Goal: Task Accomplishment & Management: Manage account settings

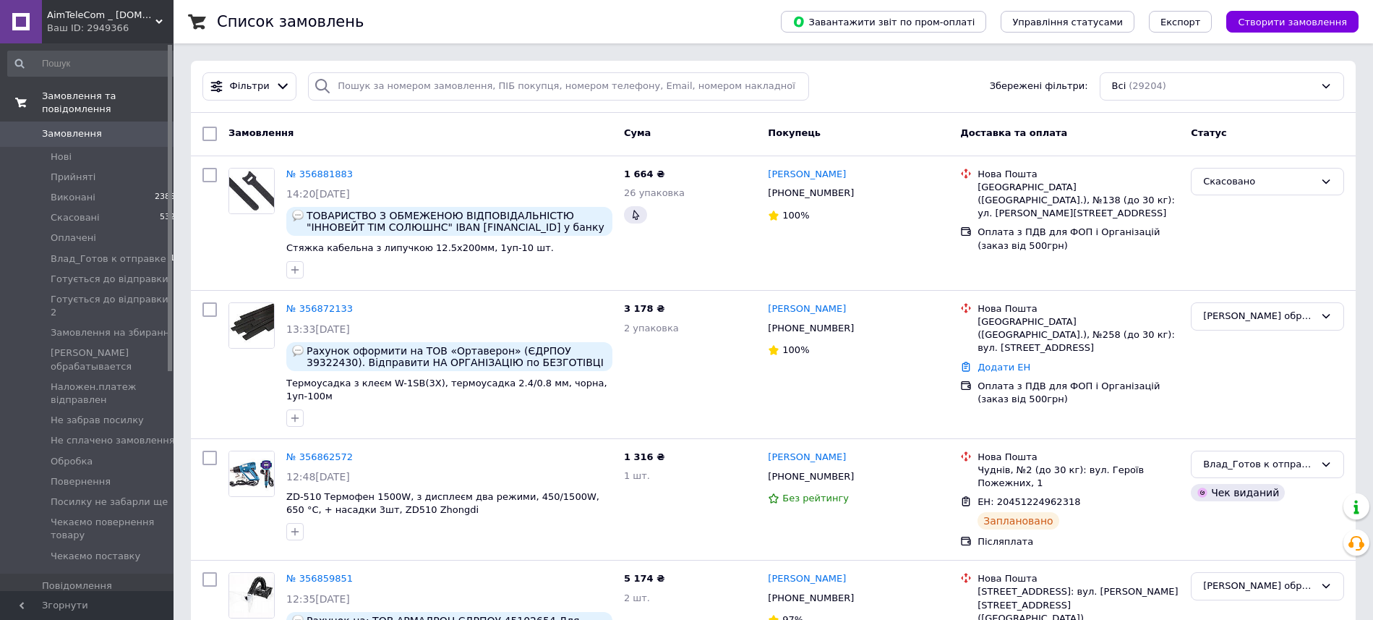
click at [95, 100] on span "Замовлення та повідомлення" at bounding box center [108, 103] width 132 height 26
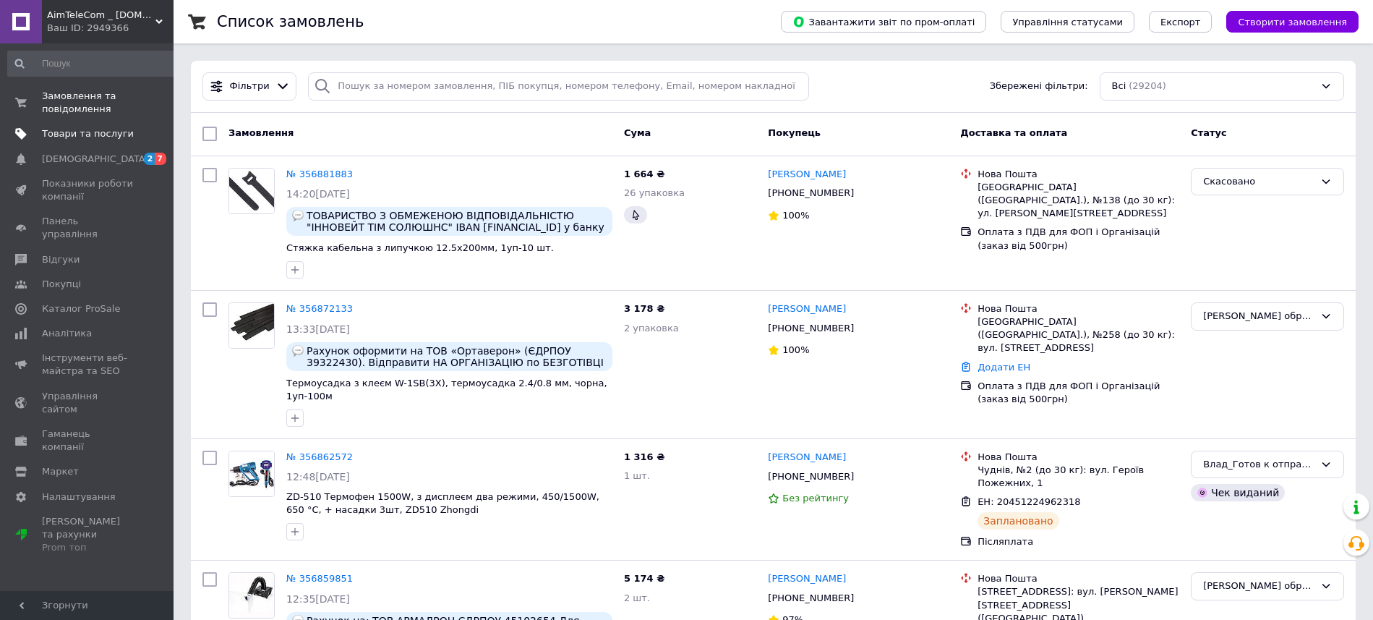
click at [77, 134] on span "Товари та послуги" at bounding box center [88, 133] width 92 height 13
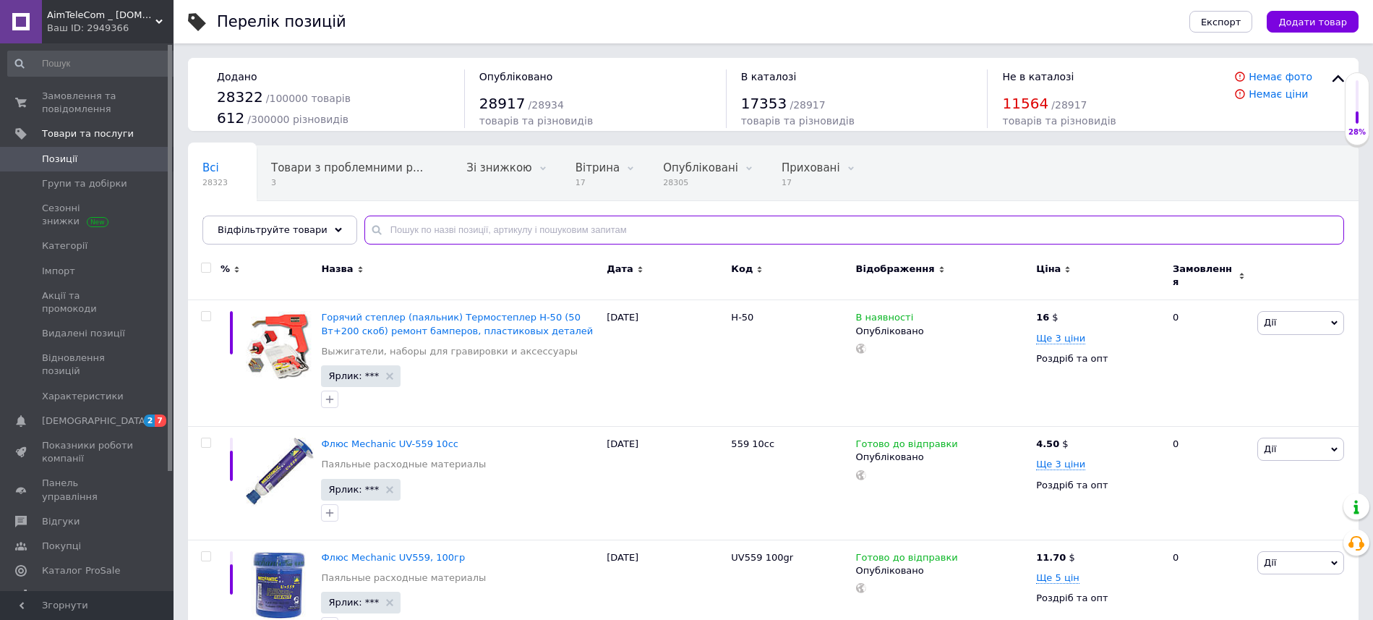
click at [407, 232] on input "text" at bounding box center [854, 229] width 980 height 29
paste input "38650"
type input "38650"
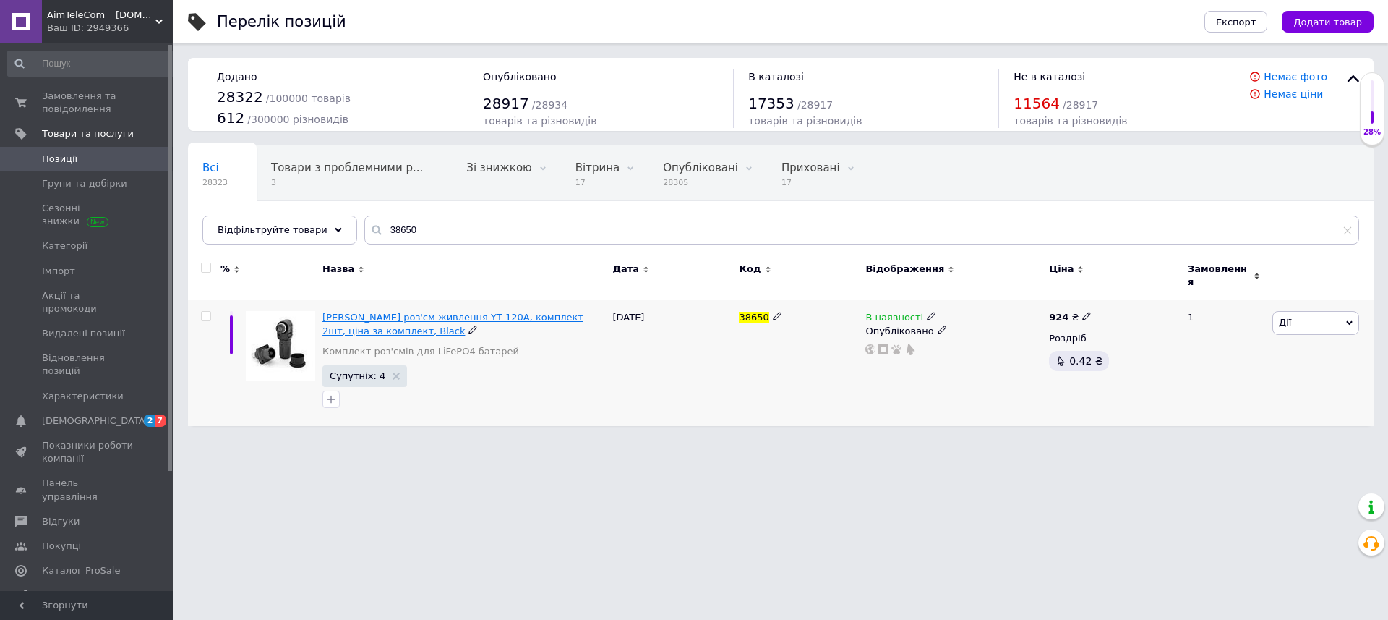
click at [469, 312] on span "[PERSON_NAME] роз'єм живлення YT 120А, комплект 2шт, ціна за комплект, Black" at bounding box center [452, 324] width 261 height 24
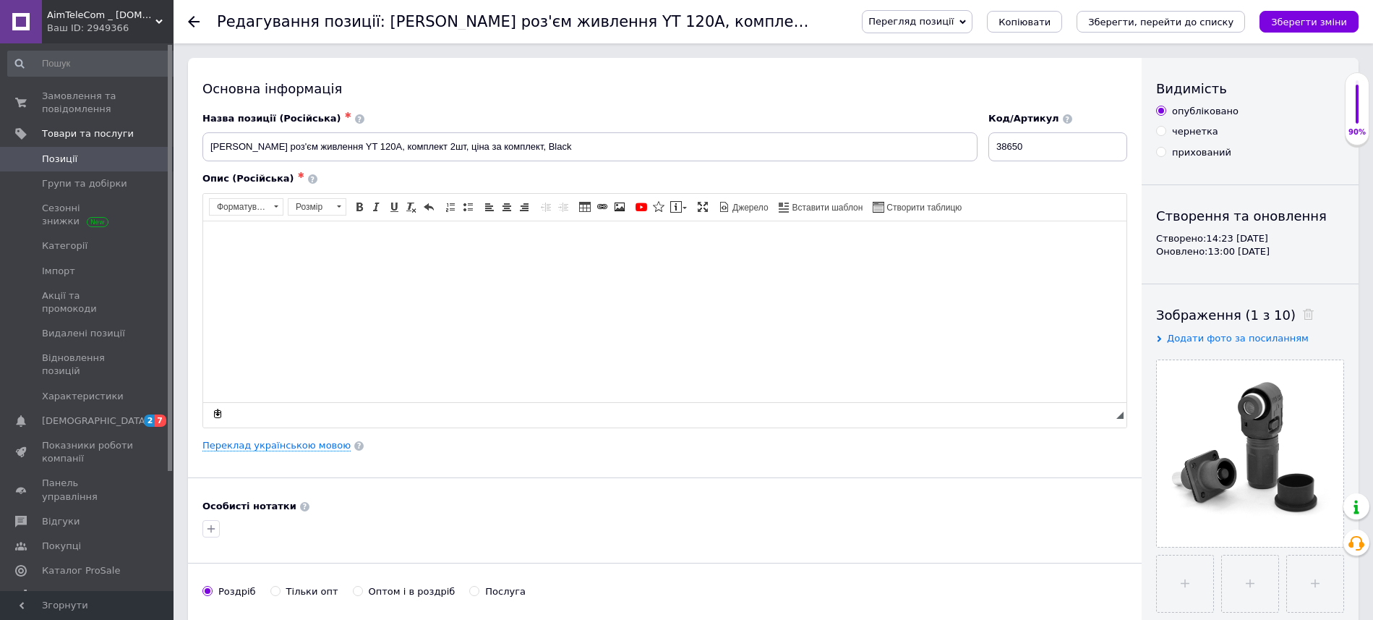
click at [375, 269] on html at bounding box center [664, 311] width 923 height 181
drag, startPoint x: 583, startPoint y: 146, endPoint x: 0, endPoint y: 145, distance: 582.7
click at [202, 145] on input "[PERSON_NAME] роз'єм живлення YT 120А, комплект 2шт, ціна за комплект, Black" at bounding box center [589, 146] width 775 height 29
drag, startPoint x: 282, startPoint y: 236, endPoint x: 185, endPoint y: 237, distance: 96.9
click at [203, 237] on html "38650" at bounding box center [664, 311] width 923 height 181
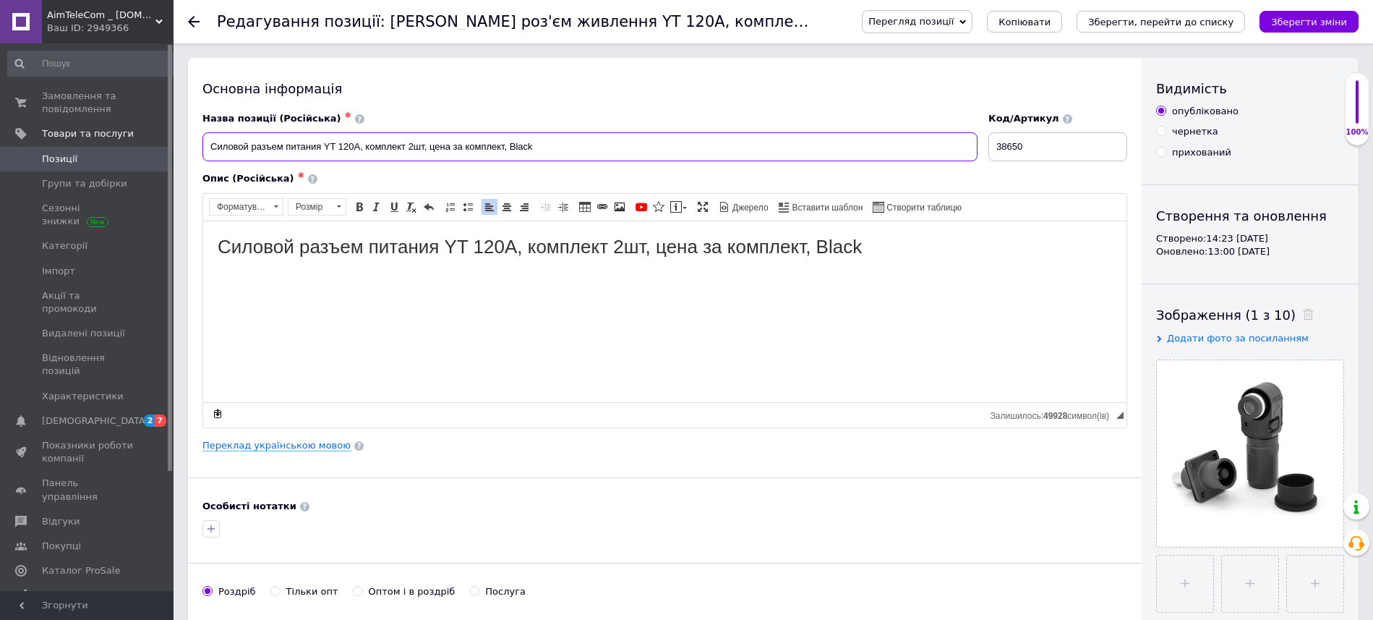
click at [587, 153] on input "Силовой разъем питания YT 120А, комплект 2шт, цена за комплект, Black" at bounding box center [589, 146] width 775 height 29
type input "Силовой разъем питания YT 120А, комплект 2шт, цена за комплект, Black, SRP-YT12…"
click at [570, 332] on html "Силовой разъем питания YT 120А, комплект 2шт, цена за комплект, Black" at bounding box center [664, 311] width 923 height 181
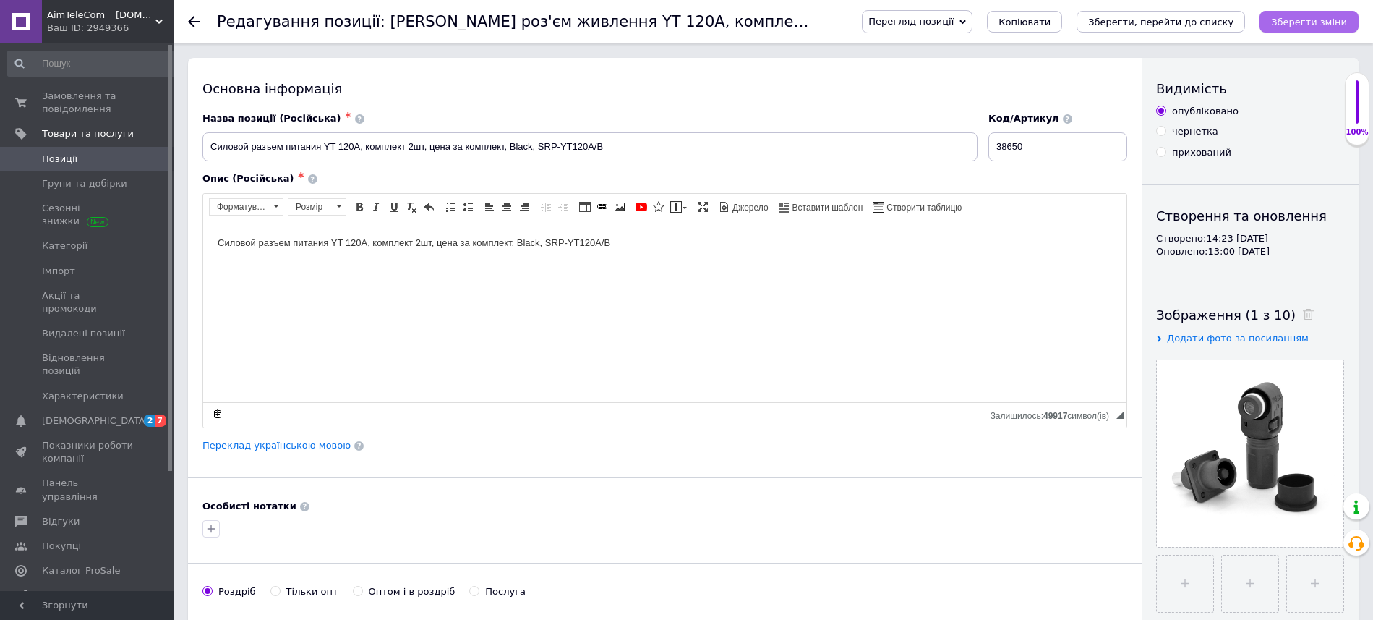
click at [1298, 25] on icon "Зберегти зміни" at bounding box center [1309, 22] width 76 height 11
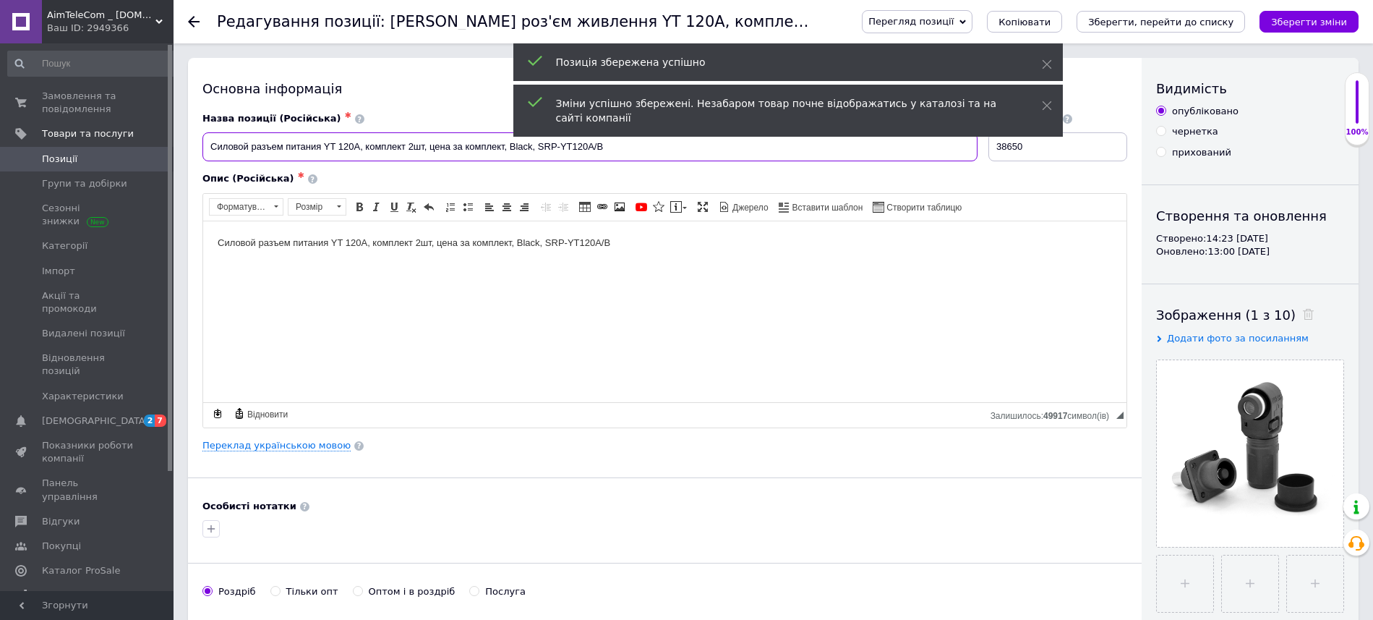
drag, startPoint x: 624, startPoint y: 137, endPoint x: 533, endPoint y: 140, distance: 91.1
click at [533, 140] on input "Силовой разъем питания YT 120А, комплект 2шт, цена за комплект, Black, SRP-YT12…" at bounding box center [589, 146] width 775 height 29
click at [318, 445] on link "Переклад українською мовою" at bounding box center [276, 446] width 148 height 12
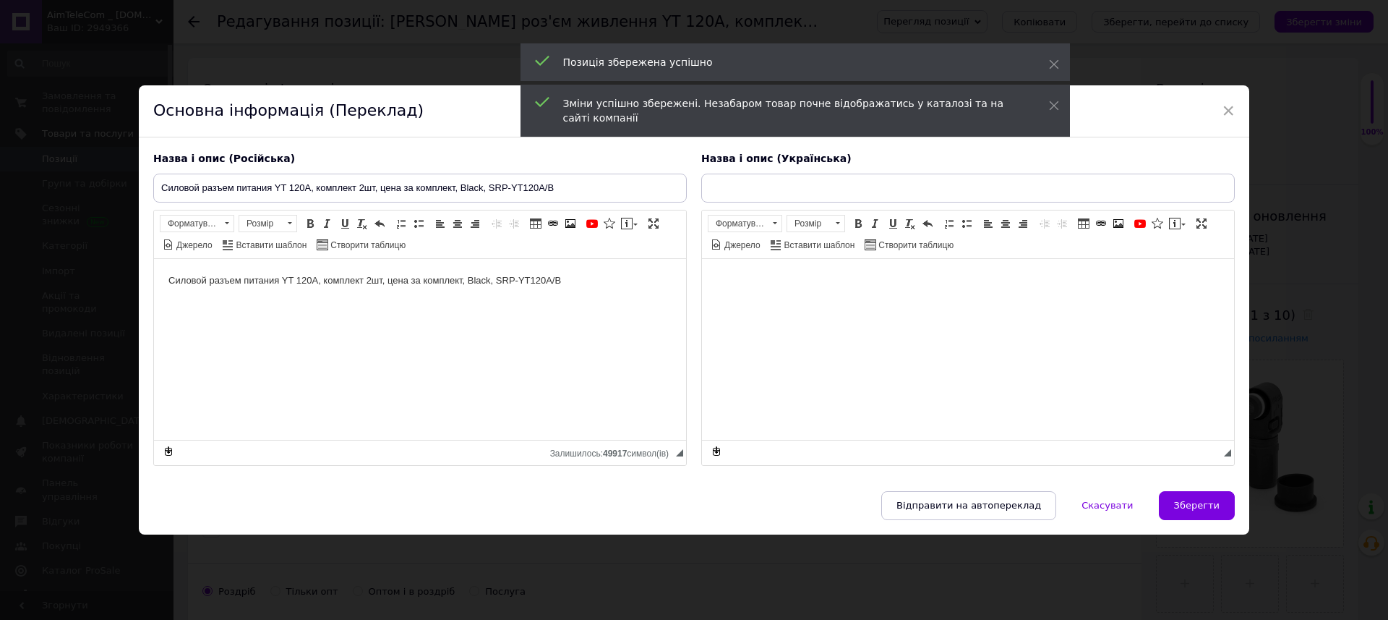
type input "[PERSON_NAME] роз'єм живлення YT 120А, комплект 2шт, ціна за комплект, Black, S…"
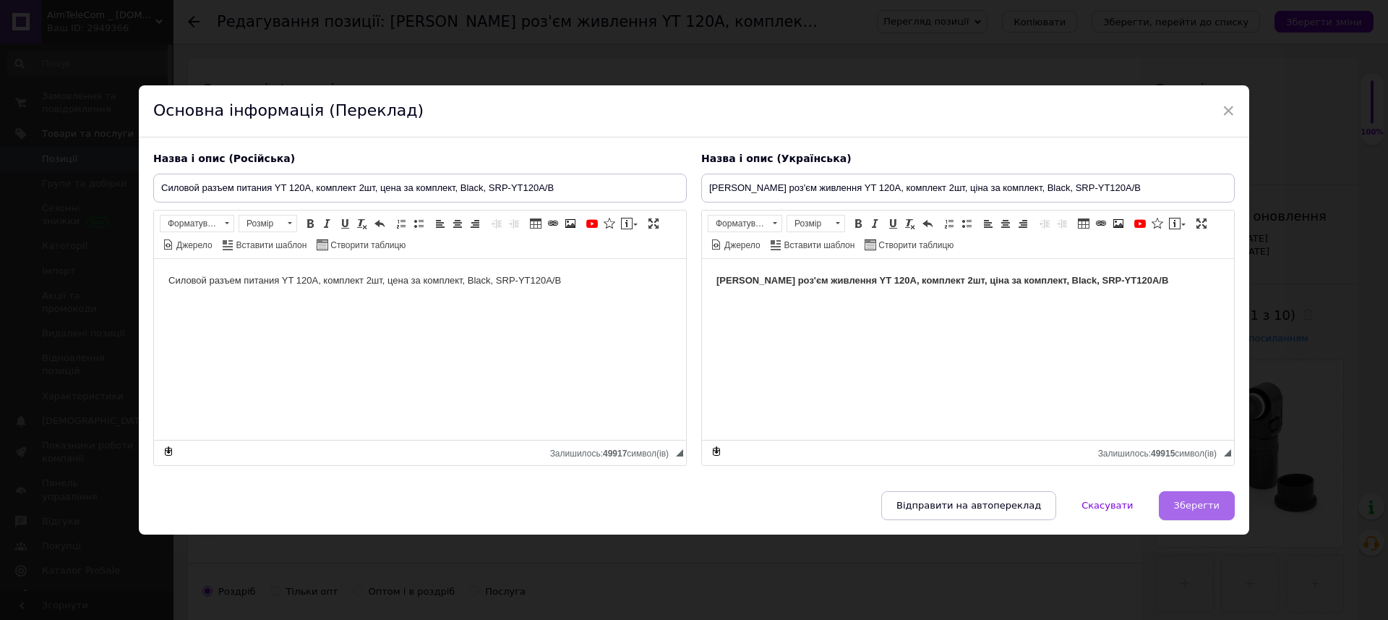
click at [1202, 502] on span "Зберегти" at bounding box center [1197, 505] width 46 height 11
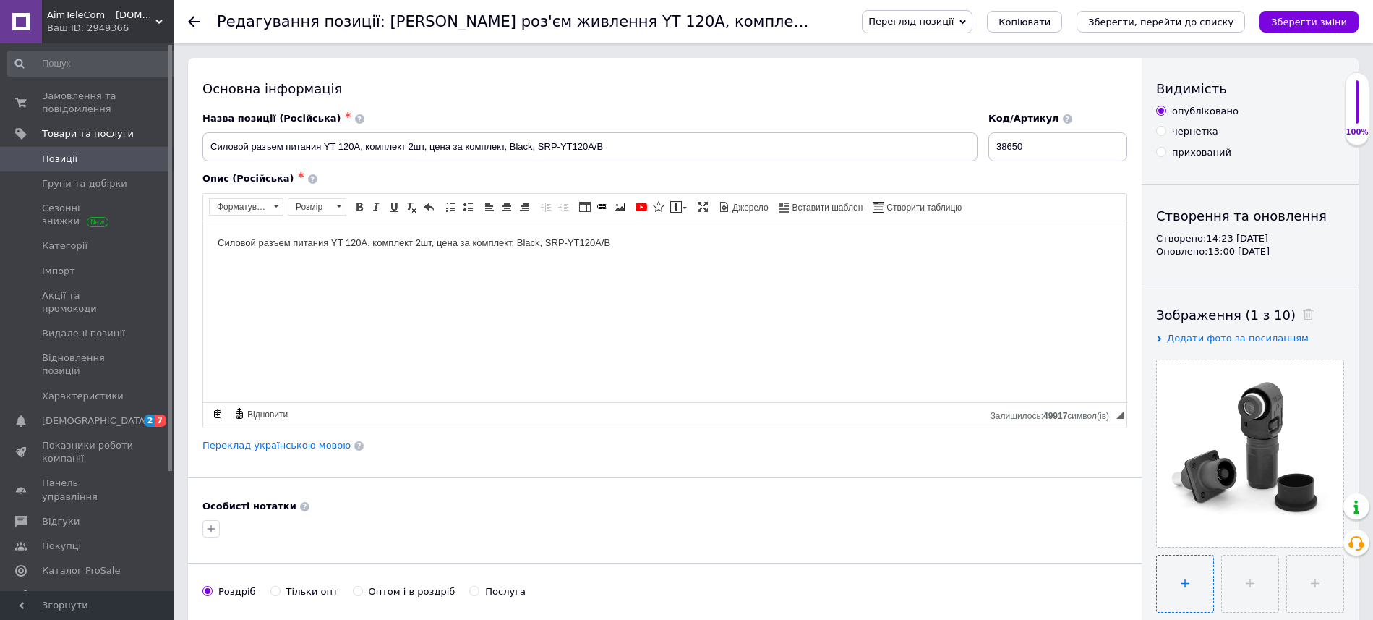
click at [1193, 572] on input "file" at bounding box center [1185, 583] width 56 height 56
type input "C:\fakepath\38650_1-583x500.png"
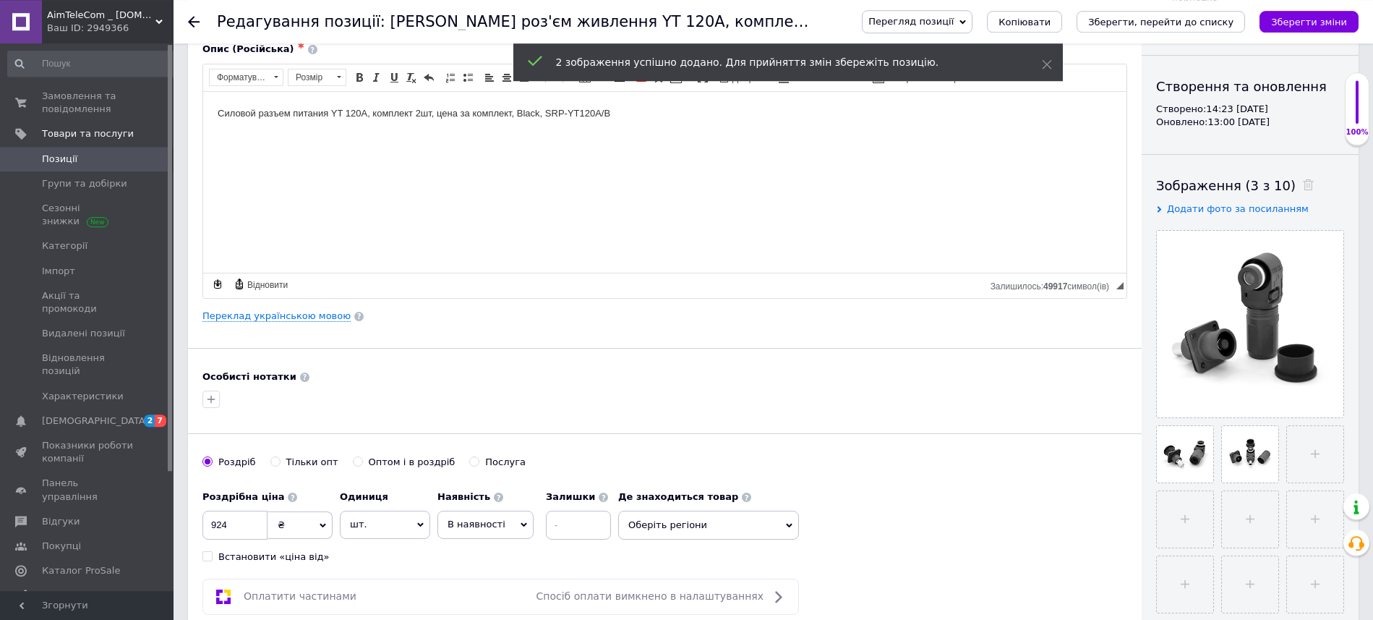
scroll to position [130, 0]
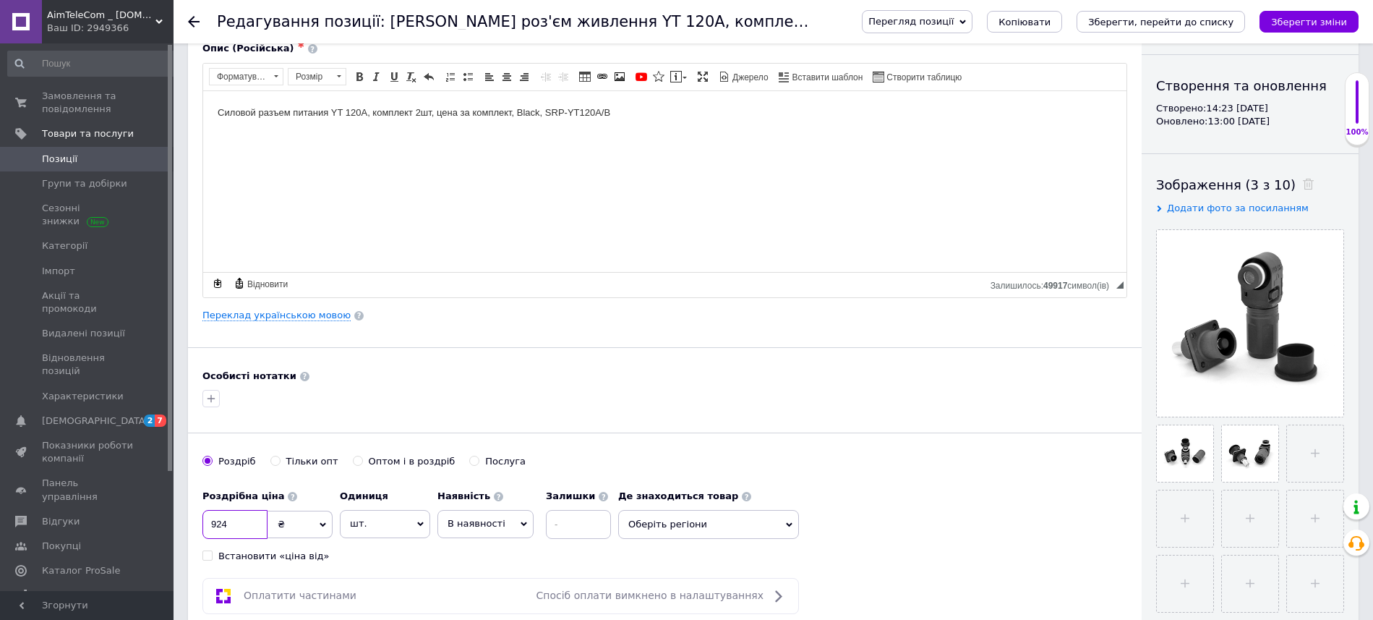
click at [254, 523] on input "924" at bounding box center [234, 524] width 65 height 29
type input "900"
click at [1340, 21] on icon "Зберегти зміни" at bounding box center [1309, 22] width 76 height 11
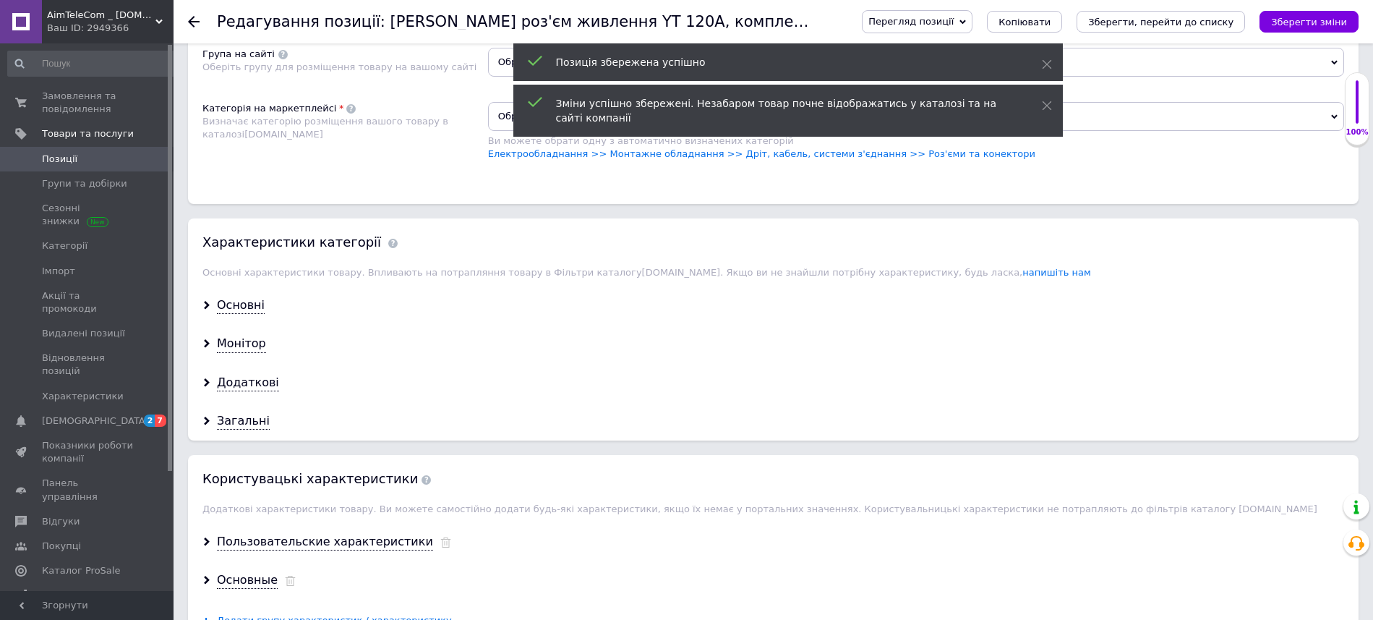
scroll to position [1301, 0]
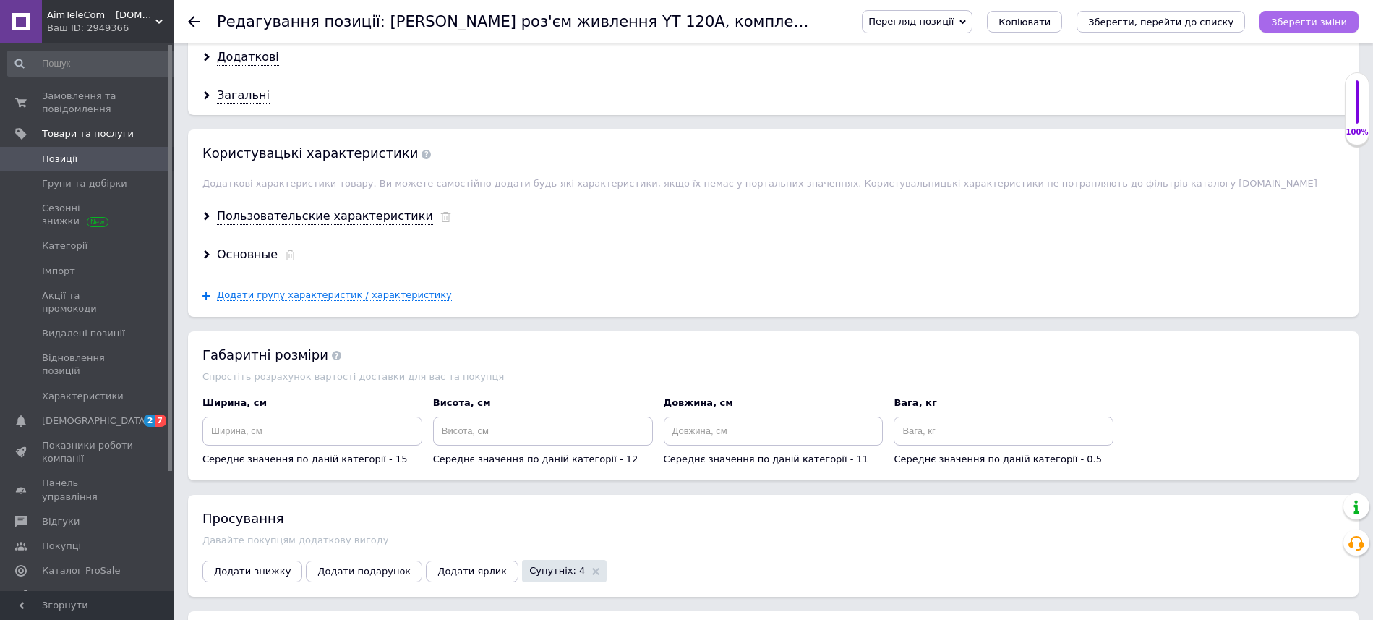
click at [1330, 29] on button "Зберегти зміни" at bounding box center [1308, 22] width 99 height 22
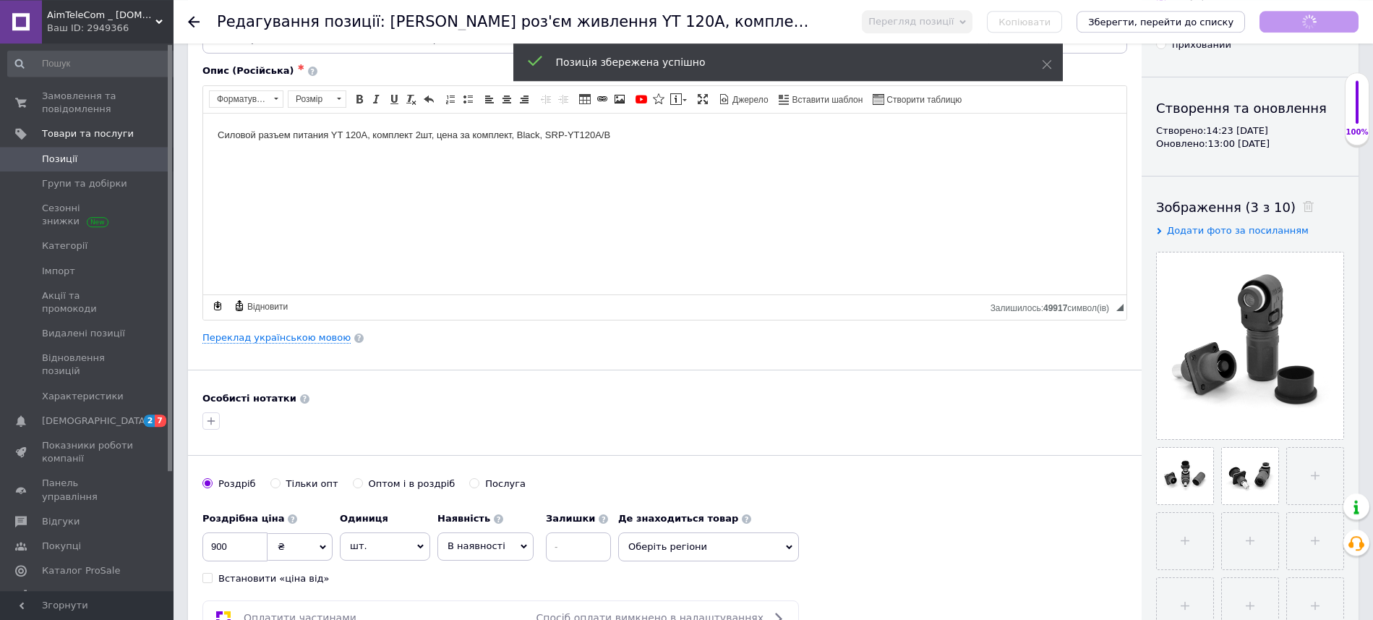
scroll to position [0, 0]
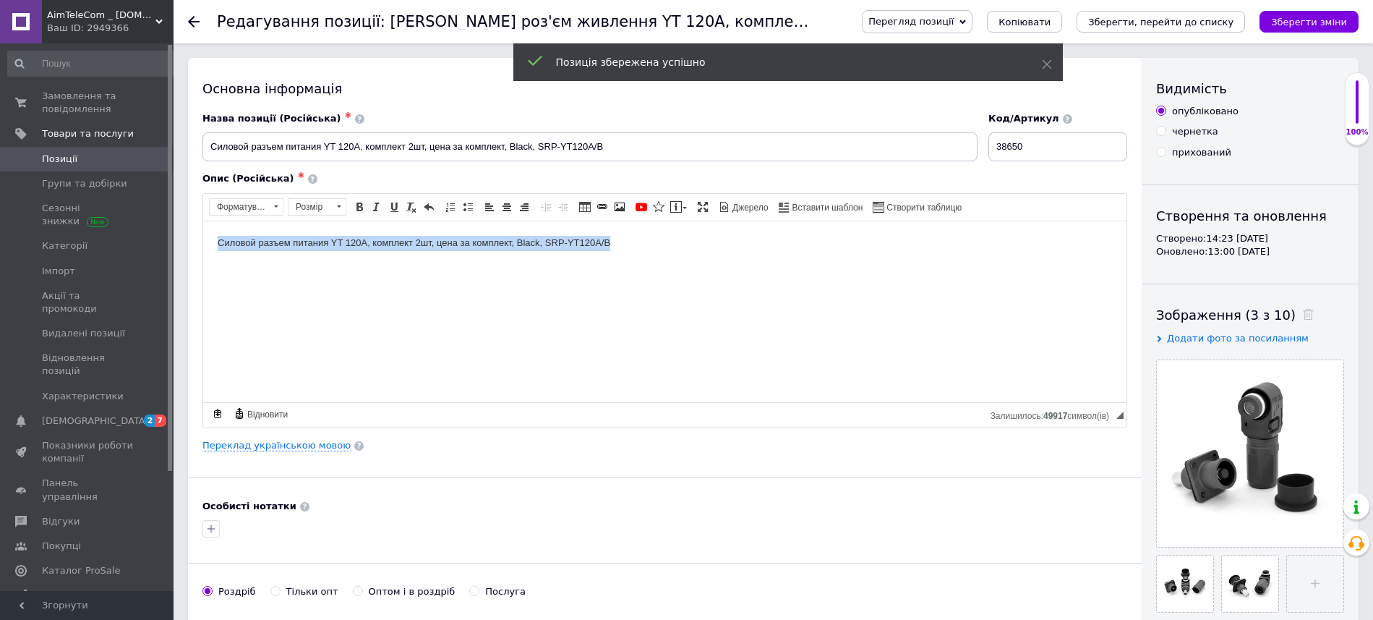
drag, startPoint x: 621, startPoint y: 247, endPoint x: 0, endPoint y: 249, distance: 621.0
click at [203, 249] on html "Силовой разъем питания YT 120А, комплект 2шт, цена за комплект, Black, SRP-YT12…" at bounding box center [664, 311] width 923 height 181
click at [360, 206] on span at bounding box center [360, 207] width 12 height 12
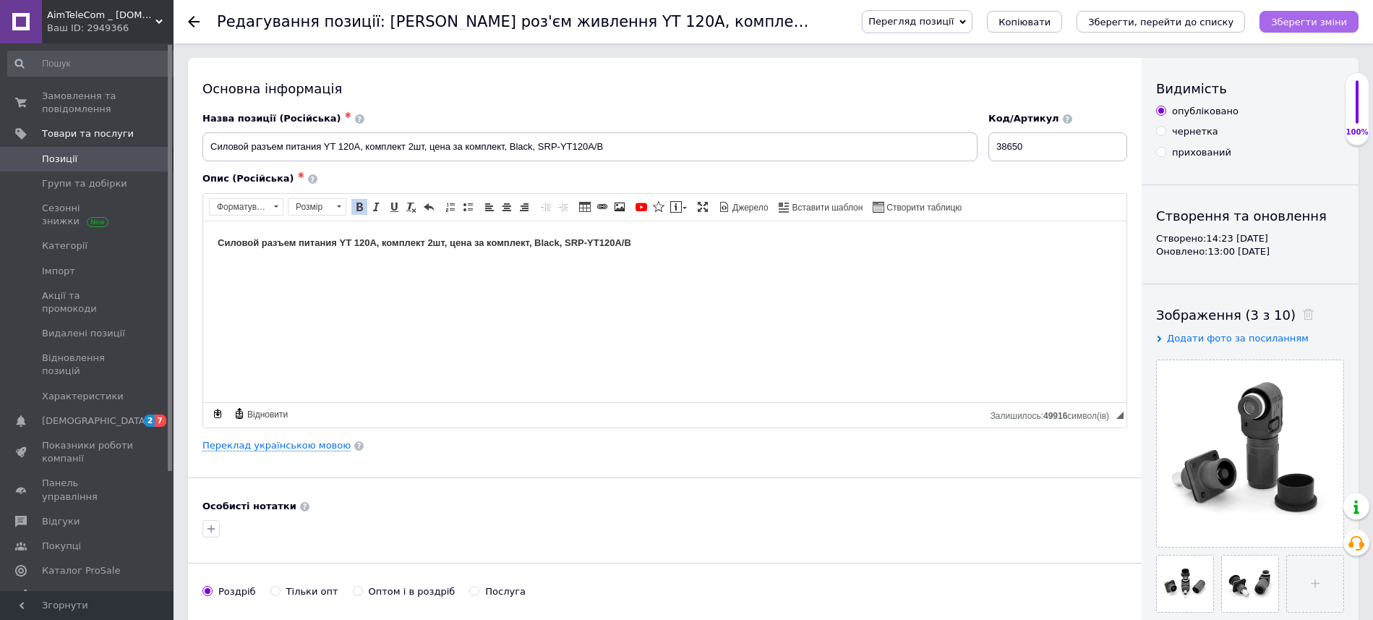
click at [1303, 17] on icon "Зберегти зміни" at bounding box center [1309, 22] width 76 height 11
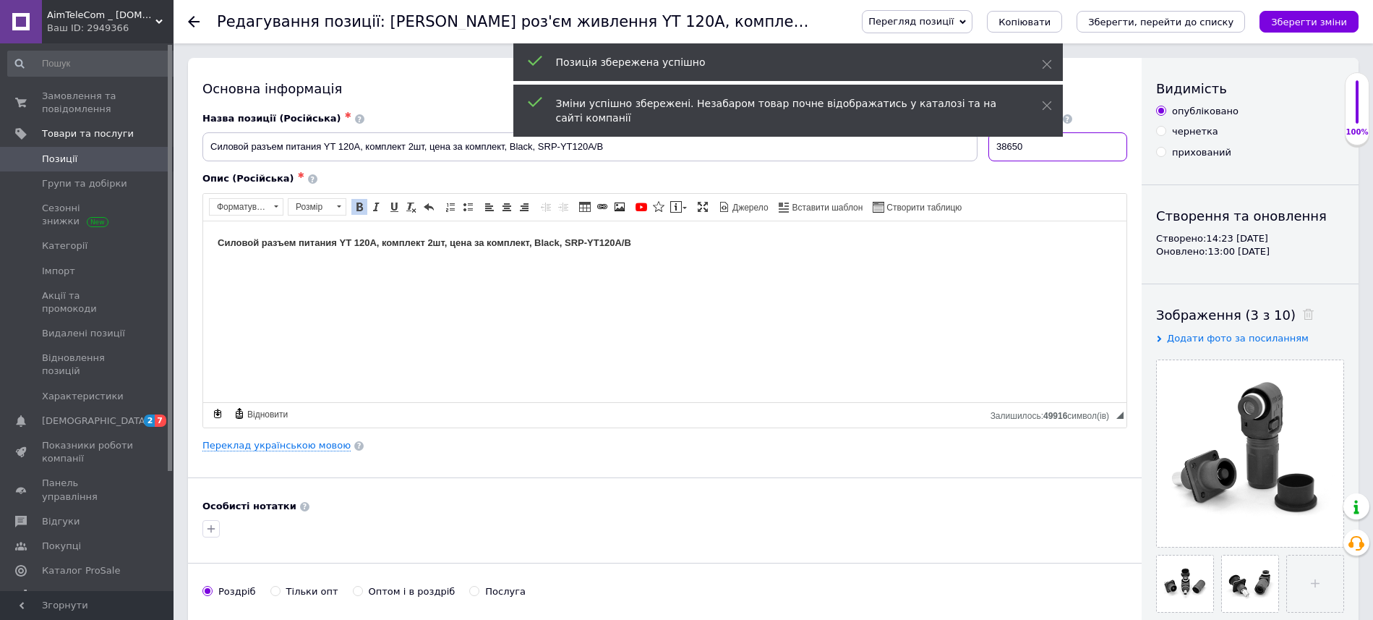
drag, startPoint x: 1063, startPoint y: 149, endPoint x: 805, endPoint y: 149, distance: 258.1
click at [988, 149] on input "38650" at bounding box center [1057, 146] width 139 height 29
click at [121, 159] on span "Позиції" at bounding box center [88, 159] width 92 height 13
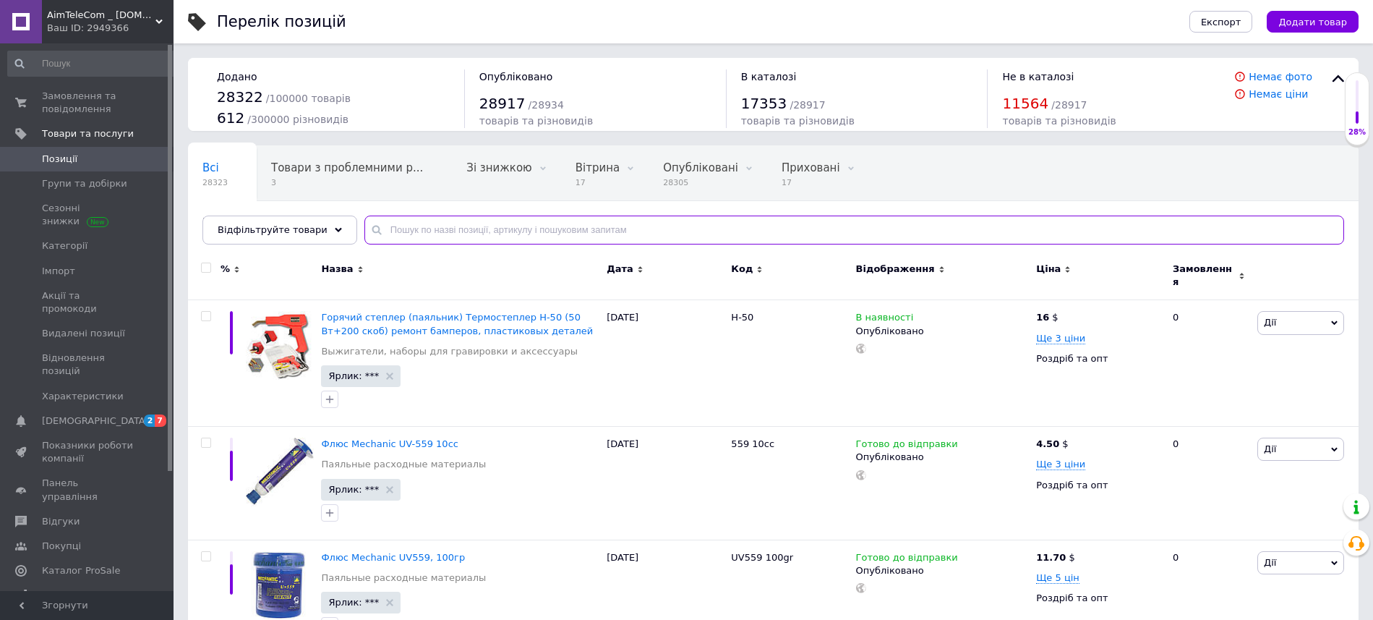
click at [420, 234] on input "text" at bounding box center [854, 229] width 980 height 29
paste input "38650"
type input "38651"
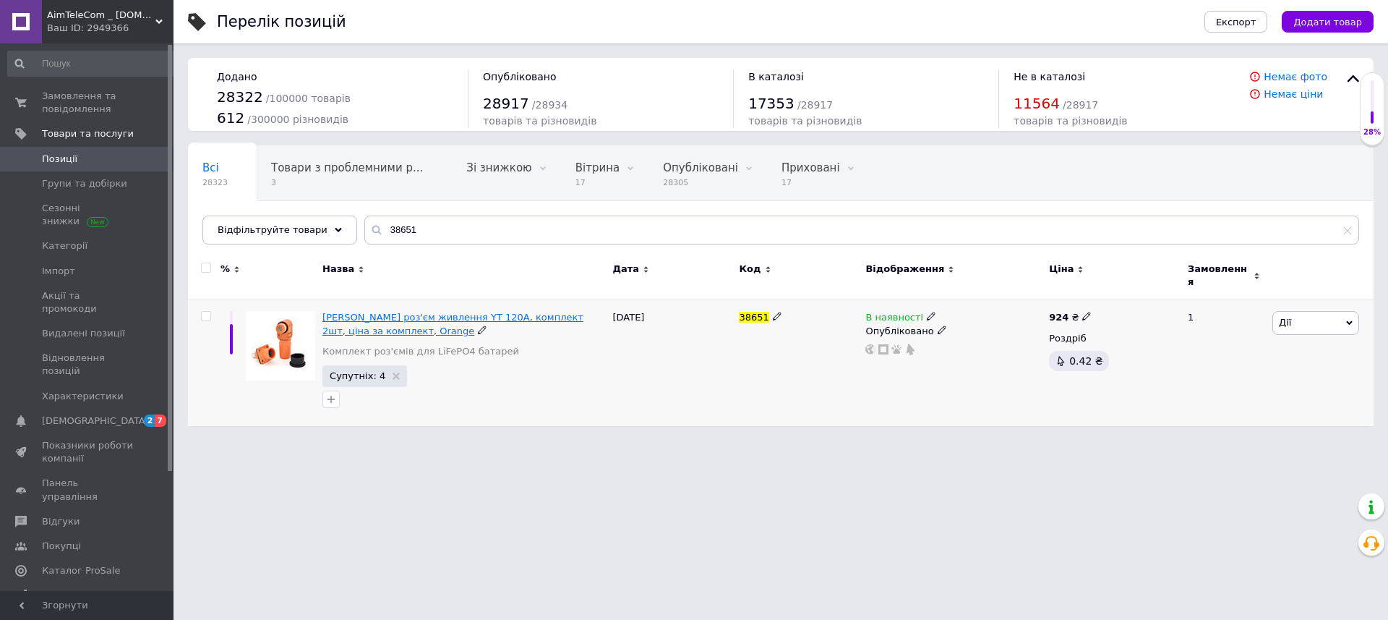
click at [433, 312] on span "[PERSON_NAME] роз'єм живлення YT 120А, комплект 2шт, ціна за комплект, Orange" at bounding box center [452, 324] width 261 height 24
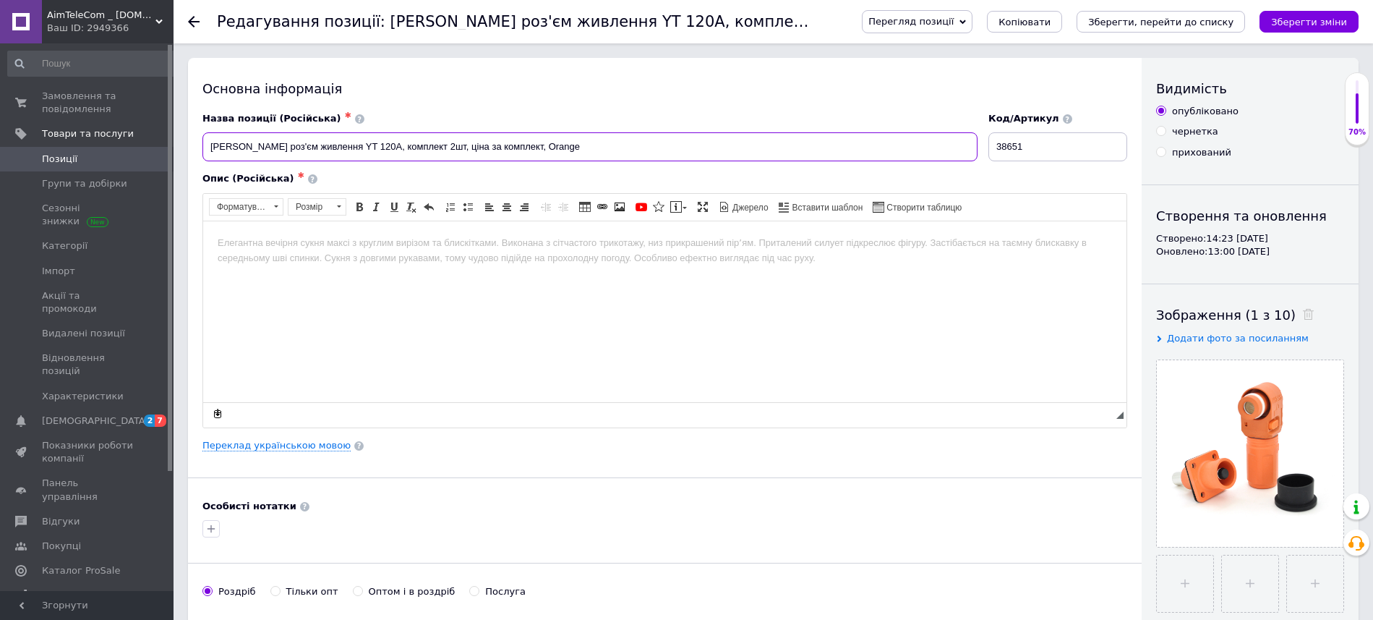
click at [574, 146] on input "[PERSON_NAME] роз'єм живлення YT 120А, комплект 2шт, ціна за комплект, Orange" at bounding box center [589, 146] width 775 height 29
type input "С"
paste input "SRP-YT120A/O"
click at [207, 142] on input "SRP-YT120A/O" at bounding box center [589, 146] width 775 height 29
paste input "Силовой разъем питания YT 120А, комплект 2шт, цена за комплект, Orange"
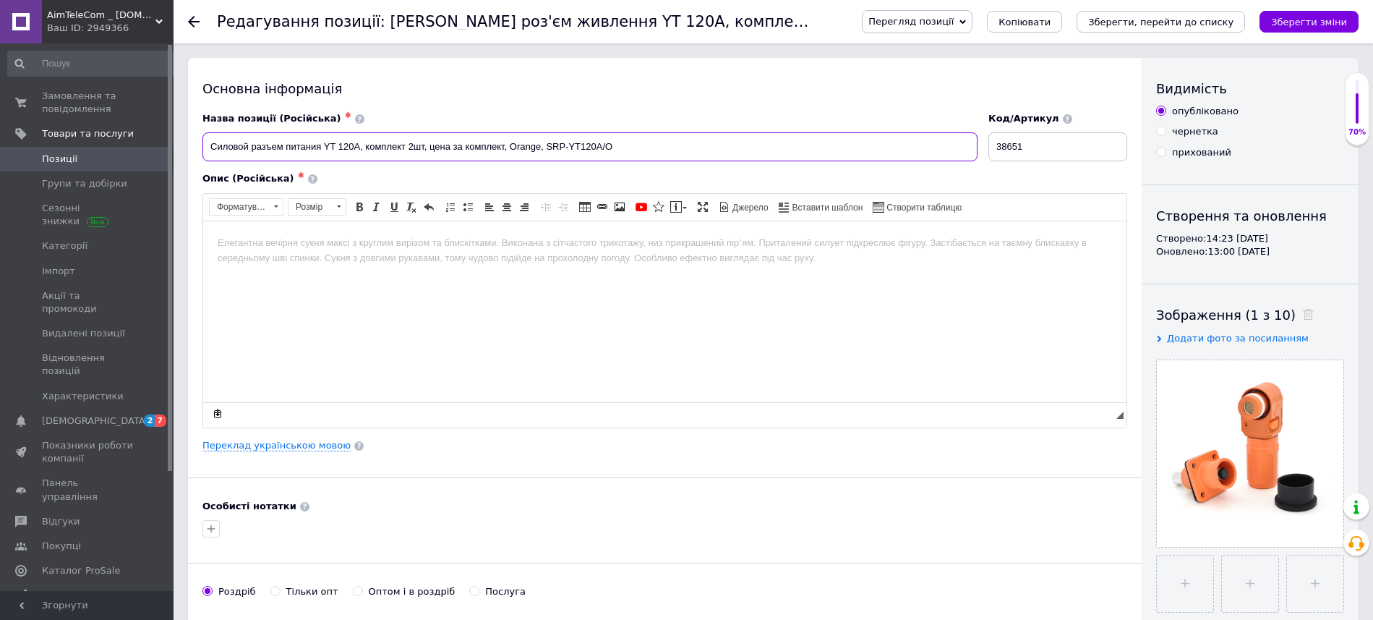
type input "Силовой разъем питания YT 120А, комплект 2шт, цена за комплект, Orange, SRP-YT1…"
click at [271, 262] on html at bounding box center [664, 311] width 923 height 181
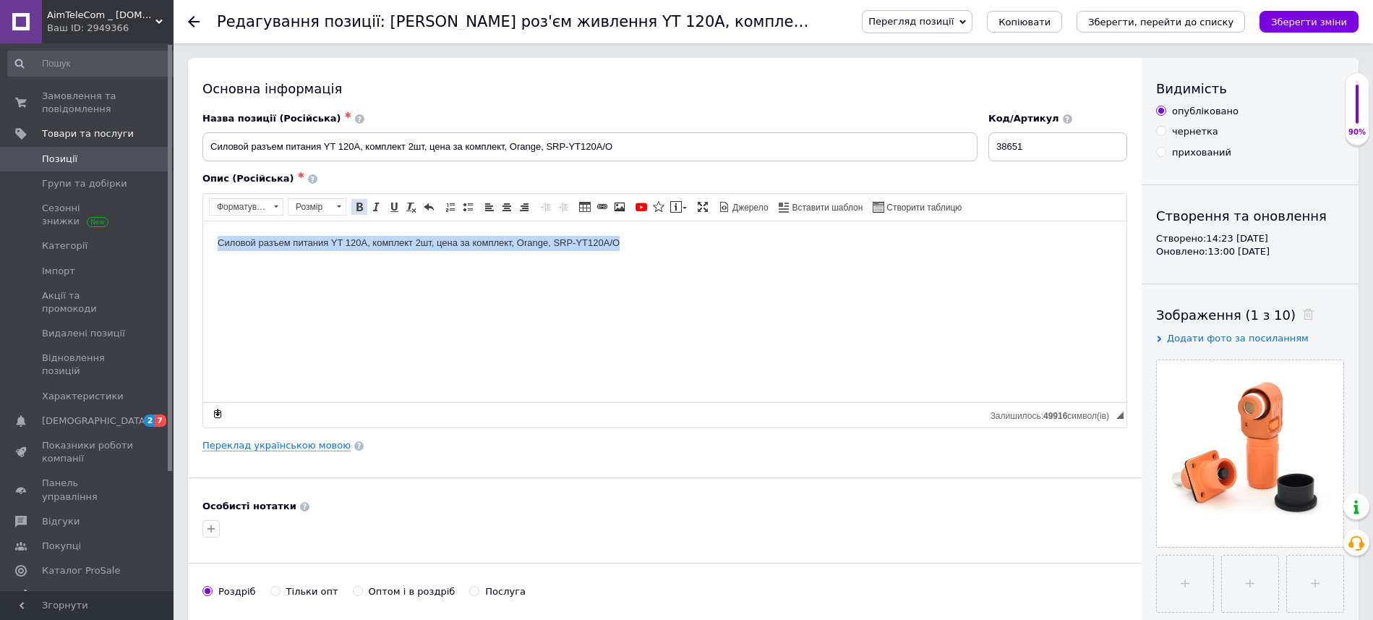
click at [359, 206] on span at bounding box center [360, 207] width 12 height 12
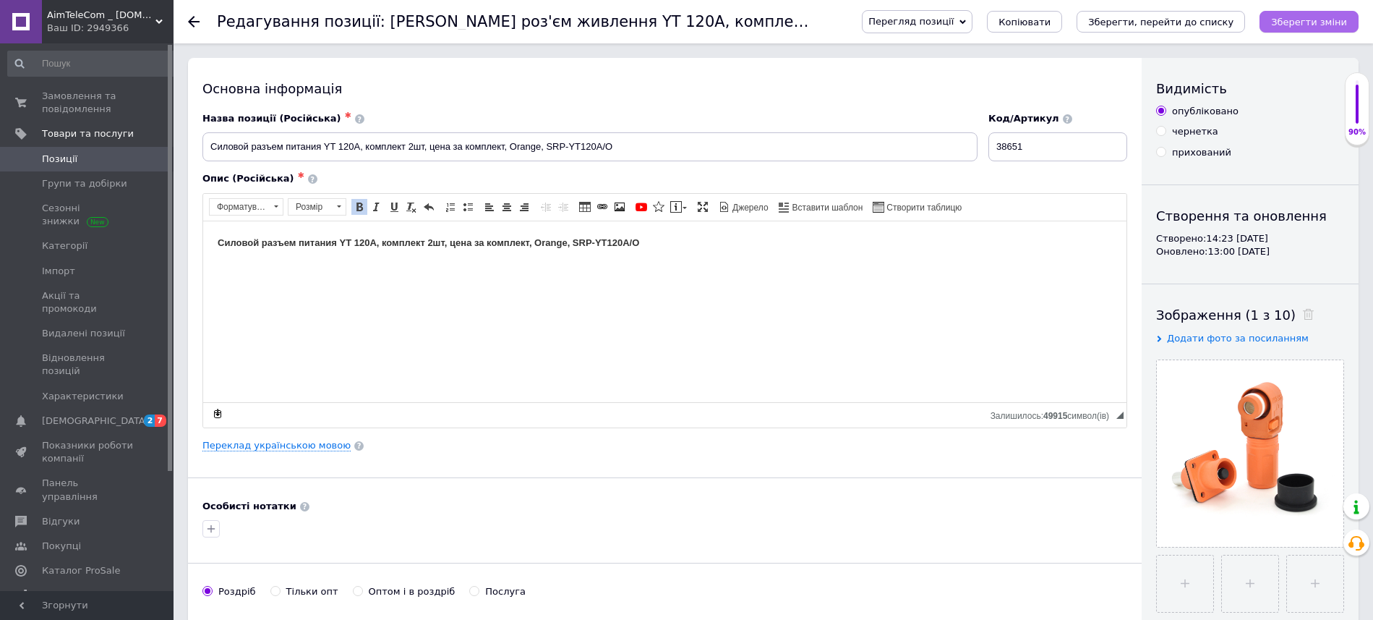
click at [1281, 27] on button "Зберегти зміни" at bounding box center [1308, 22] width 99 height 22
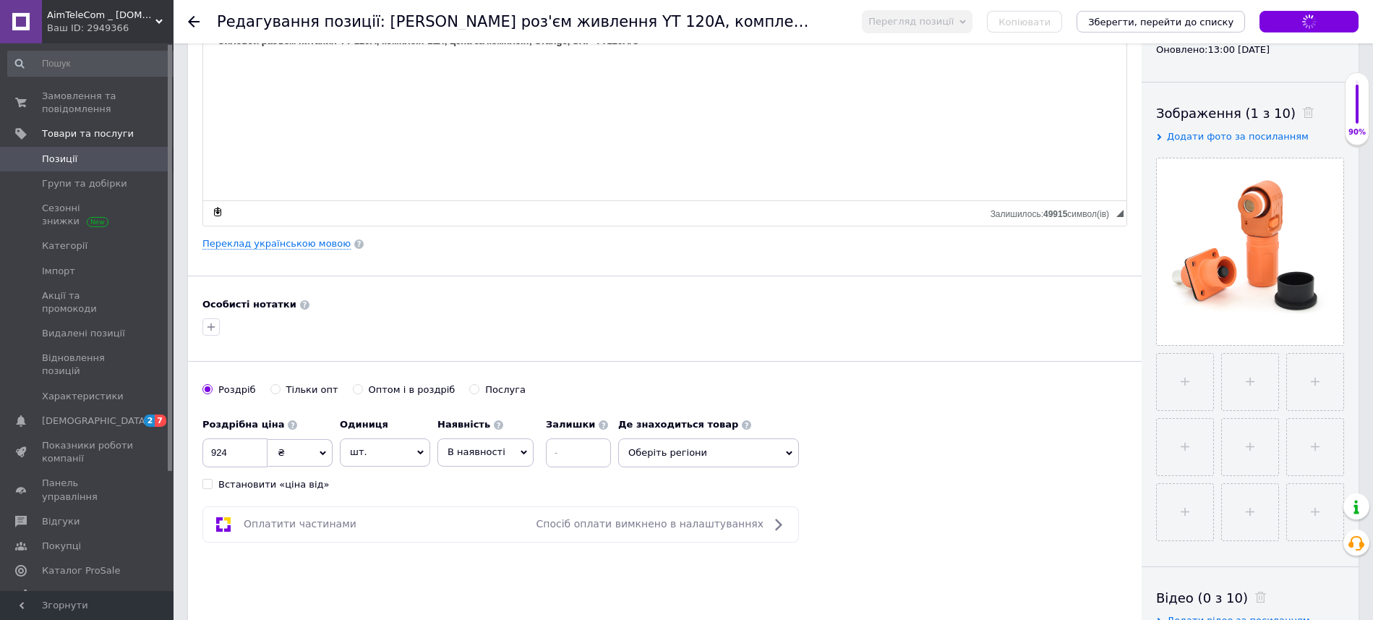
scroll to position [325, 0]
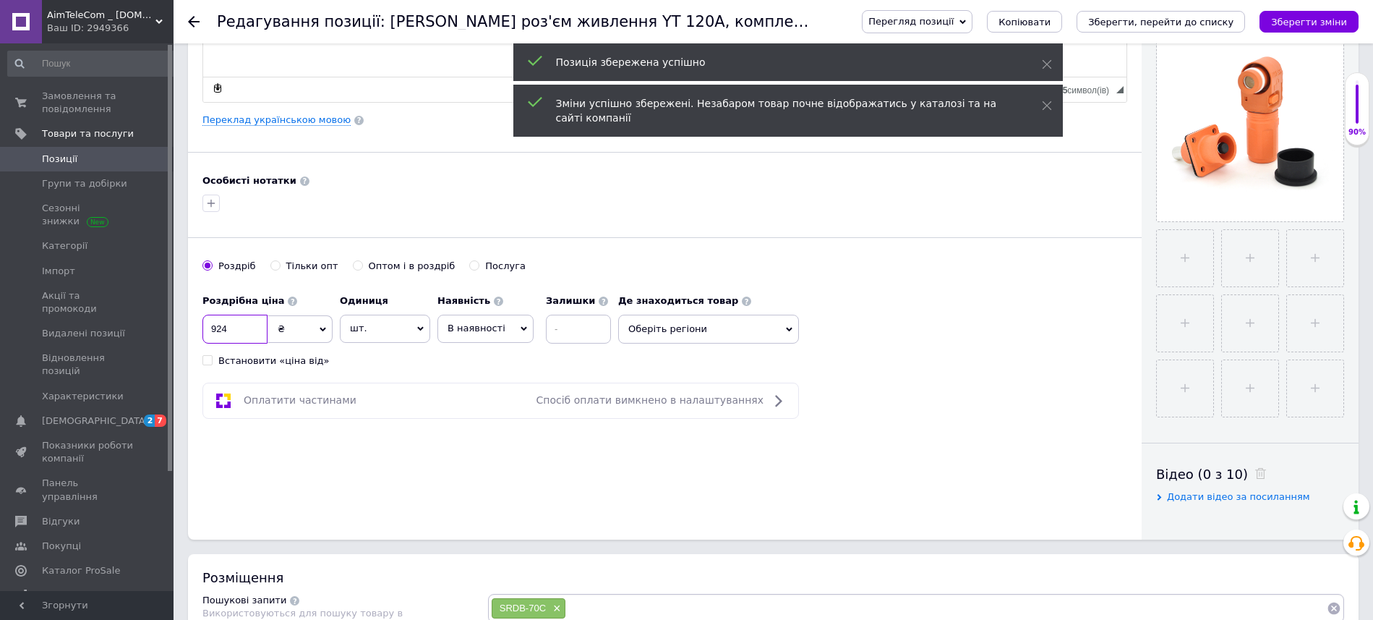
drag, startPoint x: 153, startPoint y: 338, endPoint x: 67, endPoint y: 344, distance: 87.0
click at [202, 343] on input "924" at bounding box center [234, 328] width 65 height 29
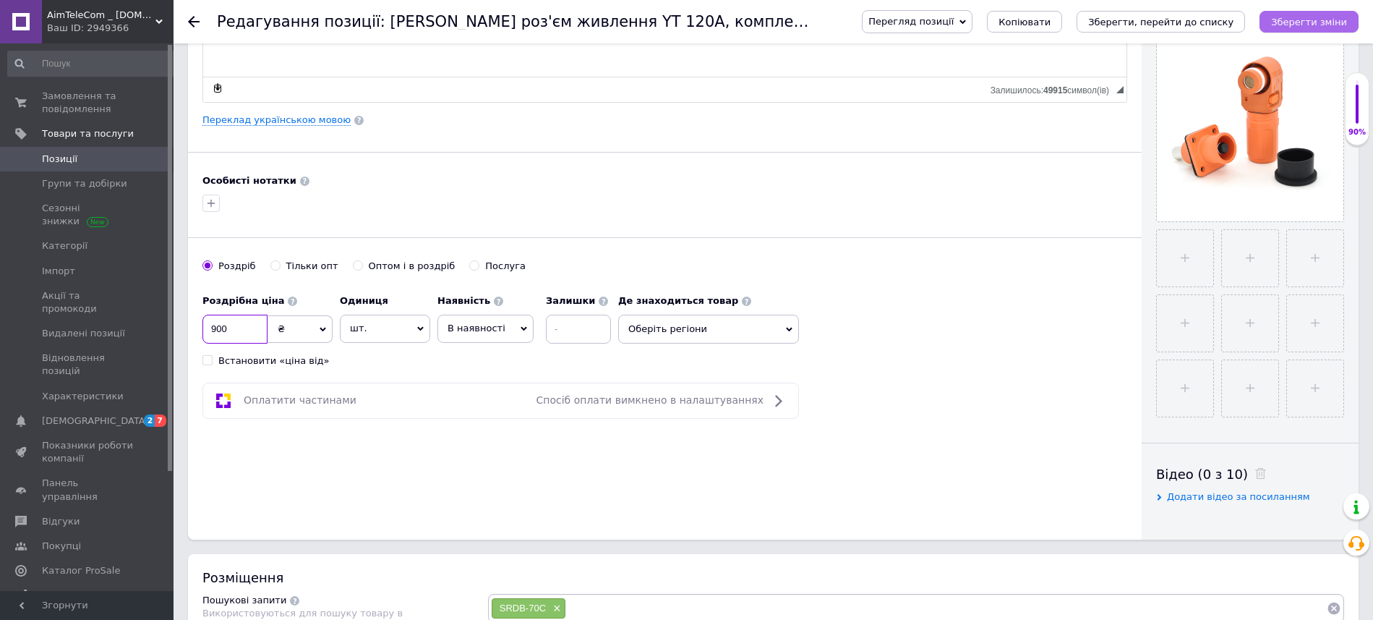
type input "900"
click at [1330, 22] on icon "Зберегти зміни" at bounding box center [1309, 22] width 76 height 11
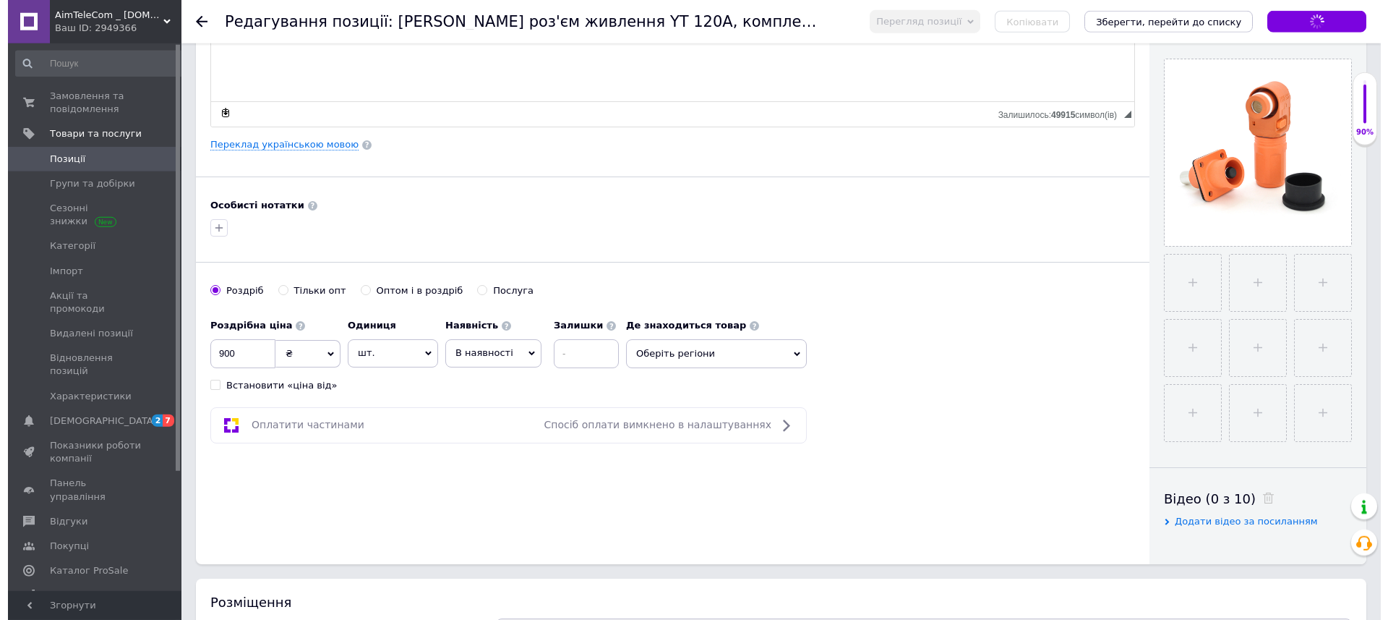
scroll to position [0, 0]
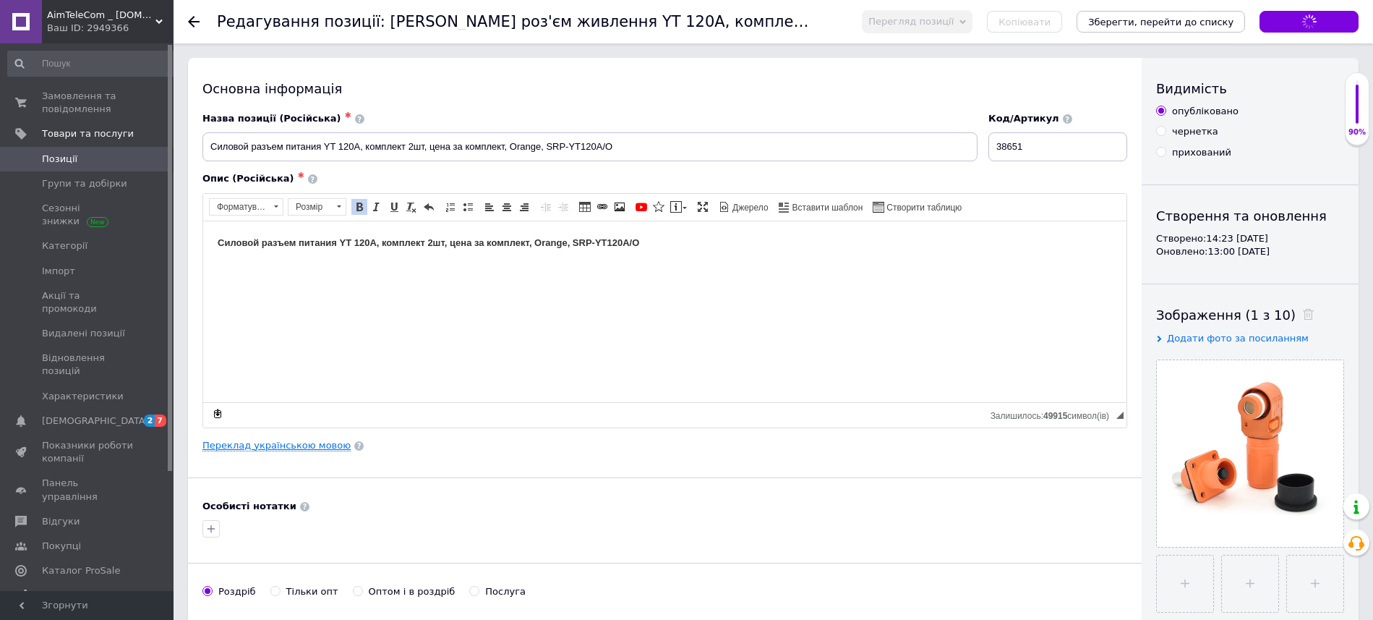
click at [281, 448] on link "Переклад українською мовою" at bounding box center [276, 446] width 148 height 12
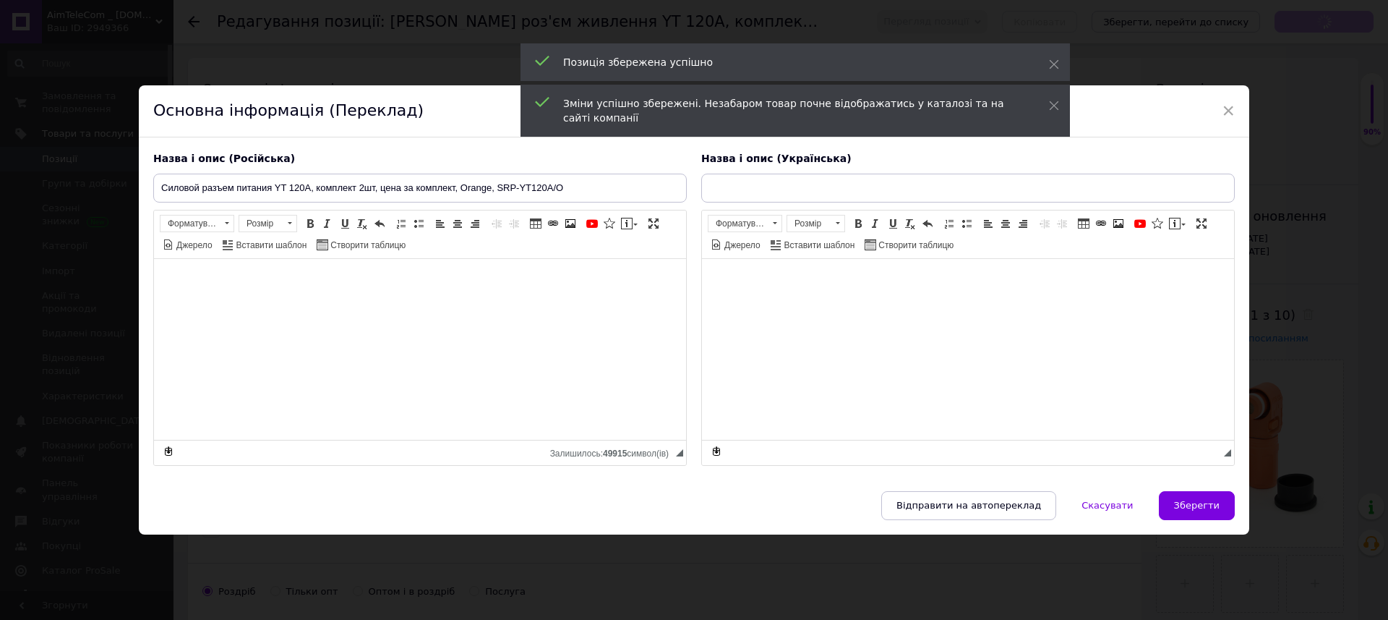
type input "Силовий роз'єм живлення YT 120А, комплект 2шт, ціна за комплект, SRP-YT120A/O"
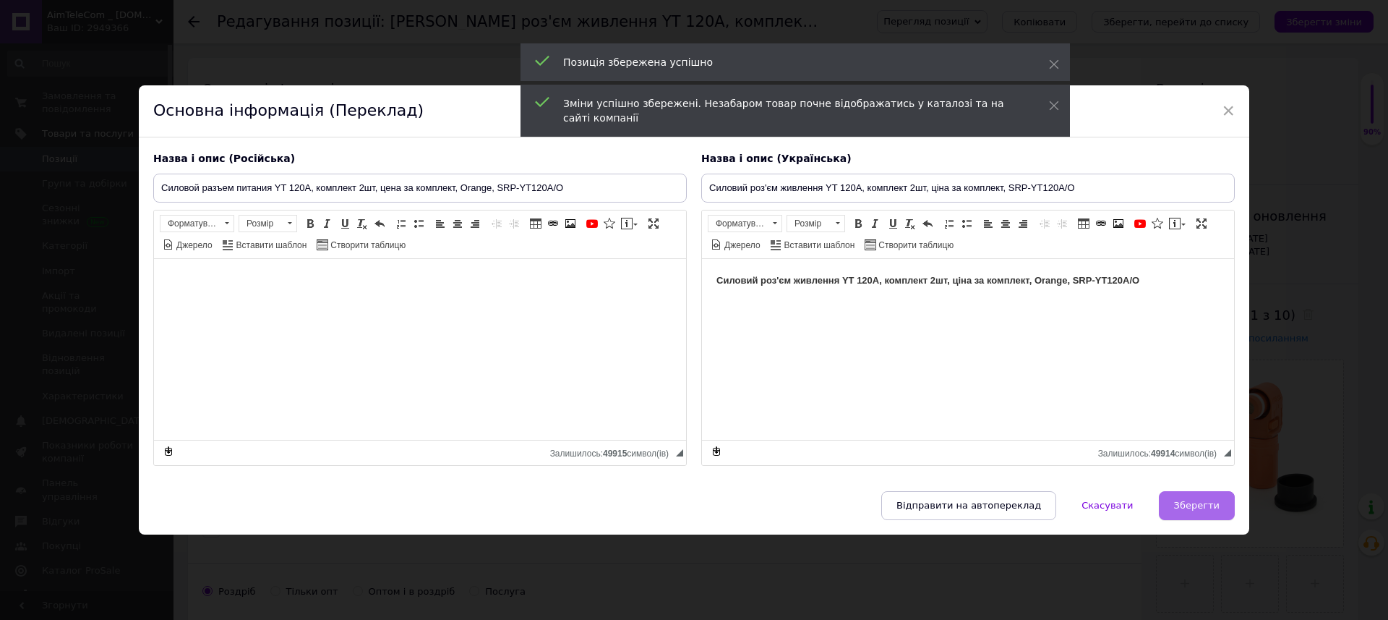
click at [1176, 500] on span "Зберегти" at bounding box center [1197, 505] width 46 height 11
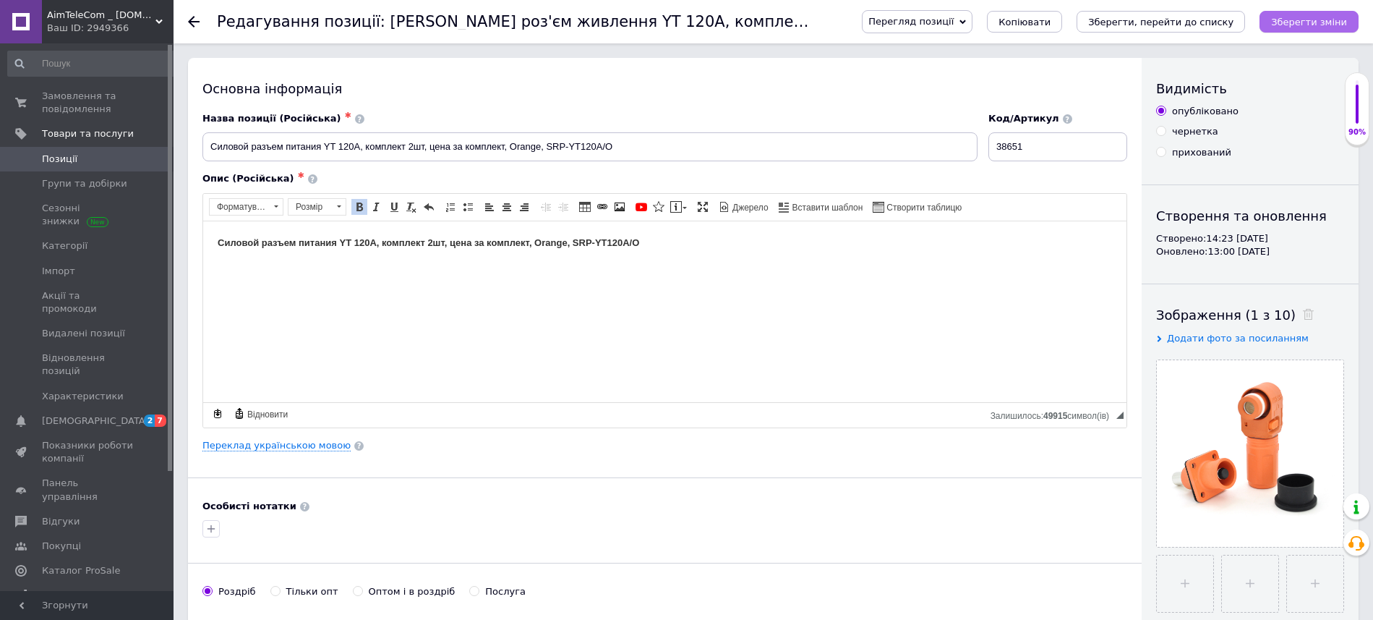
click at [1338, 25] on icon "Зберегти зміни" at bounding box center [1309, 22] width 76 height 11
click at [1165, 568] on input "file" at bounding box center [1185, 583] width 56 height 56
type input "C:\fakepath\38651_1-583x500.png"
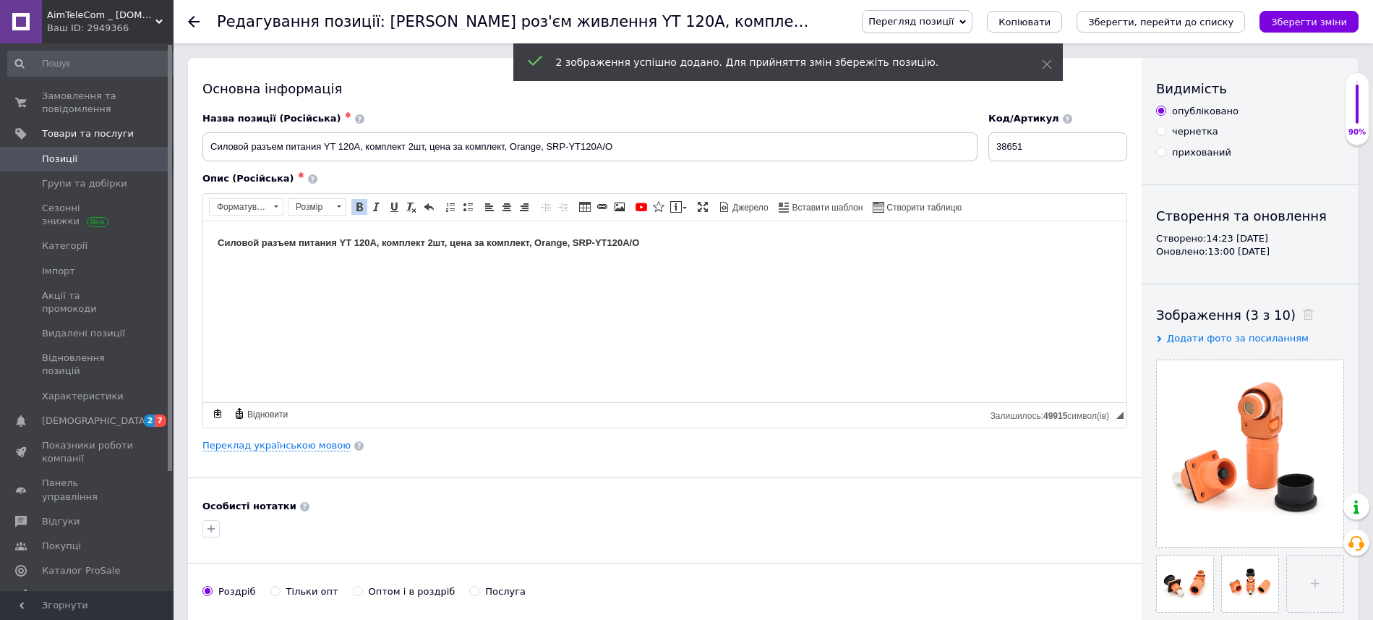
click at [890, 358] on html "Силовой разъем питания YT 120А, комплект 2шт, цена за комплект, Orange, SRP-YT1…" at bounding box center [664, 311] width 923 height 181
click at [1328, 17] on icon "Зберегти зміни" at bounding box center [1309, 22] width 76 height 11
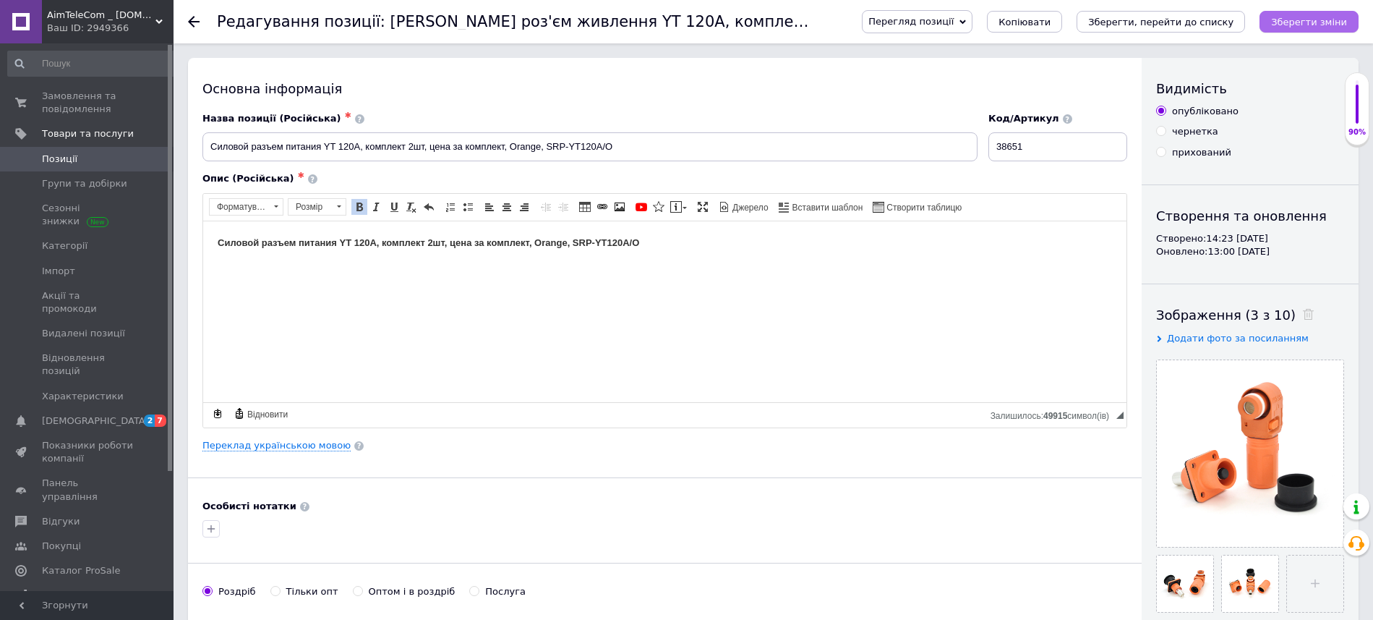
click at [1304, 25] on icon "Зберегти зміни" at bounding box center [1309, 22] width 76 height 11
click at [99, 163] on span "Позиції" at bounding box center [88, 159] width 92 height 13
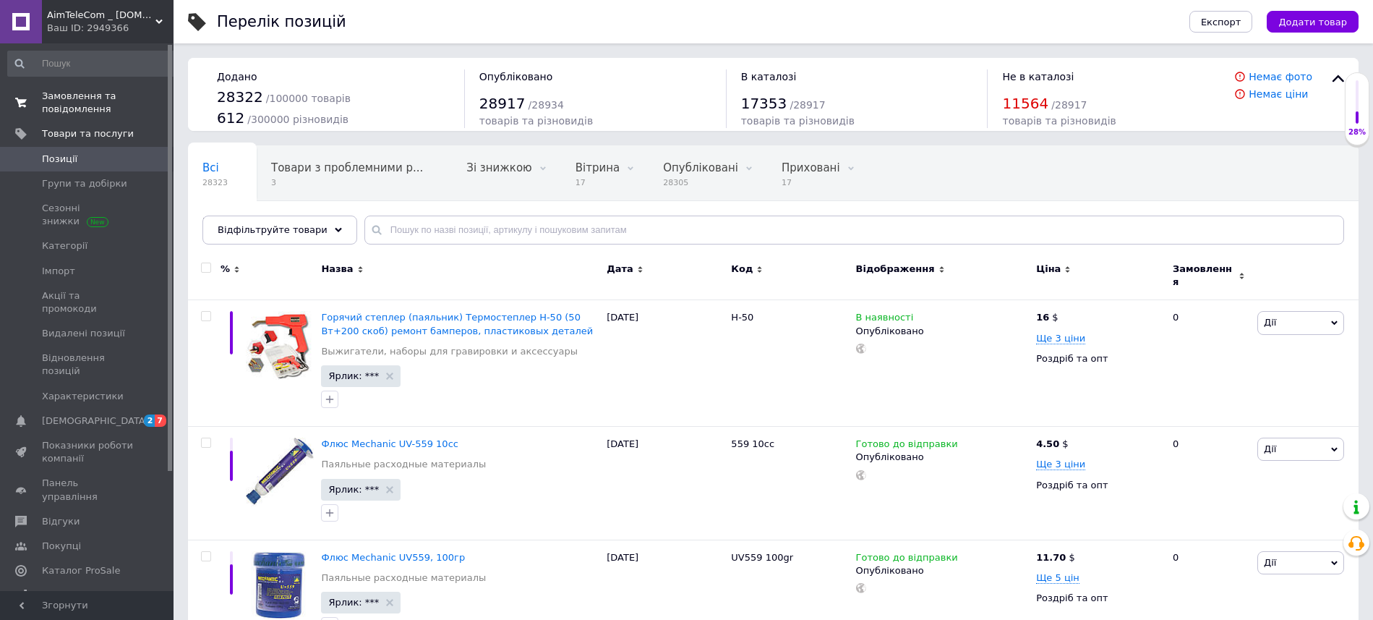
click at [58, 116] on link "Замовлення та повідомлення 0 0" at bounding box center [94, 103] width 189 height 38
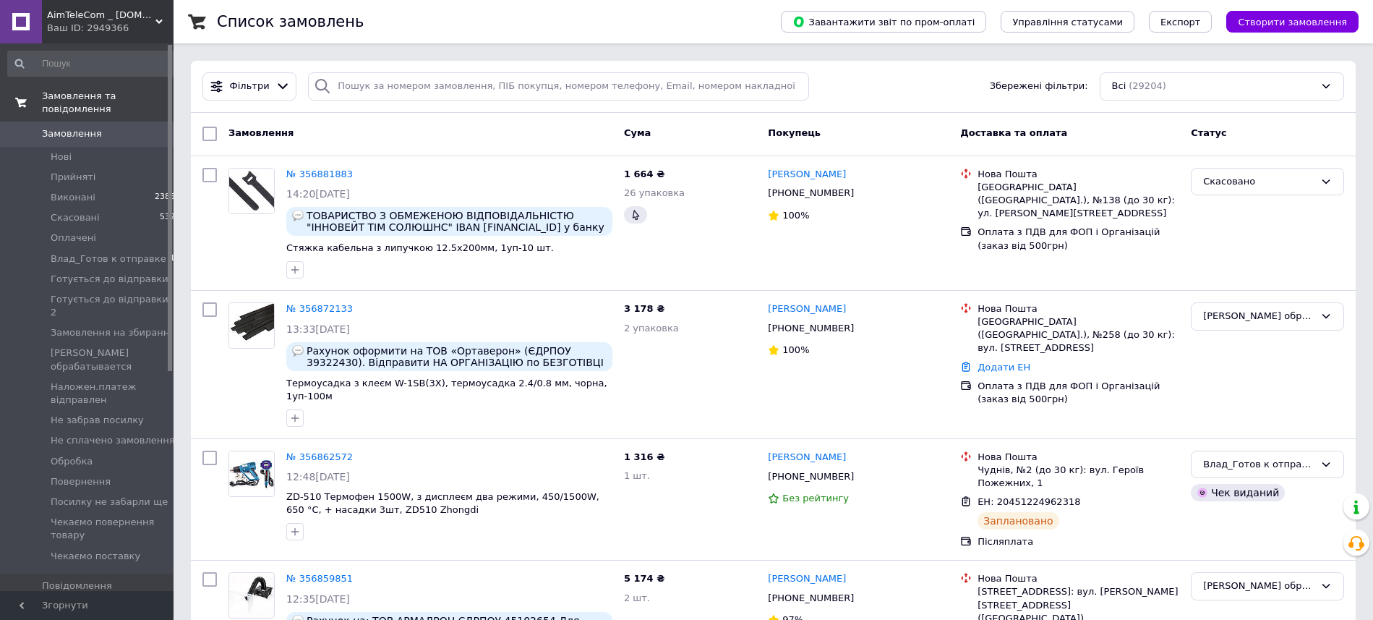
click at [108, 93] on span "Замовлення та повідомлення" at bounding box center [108, 103] width 132 height 26
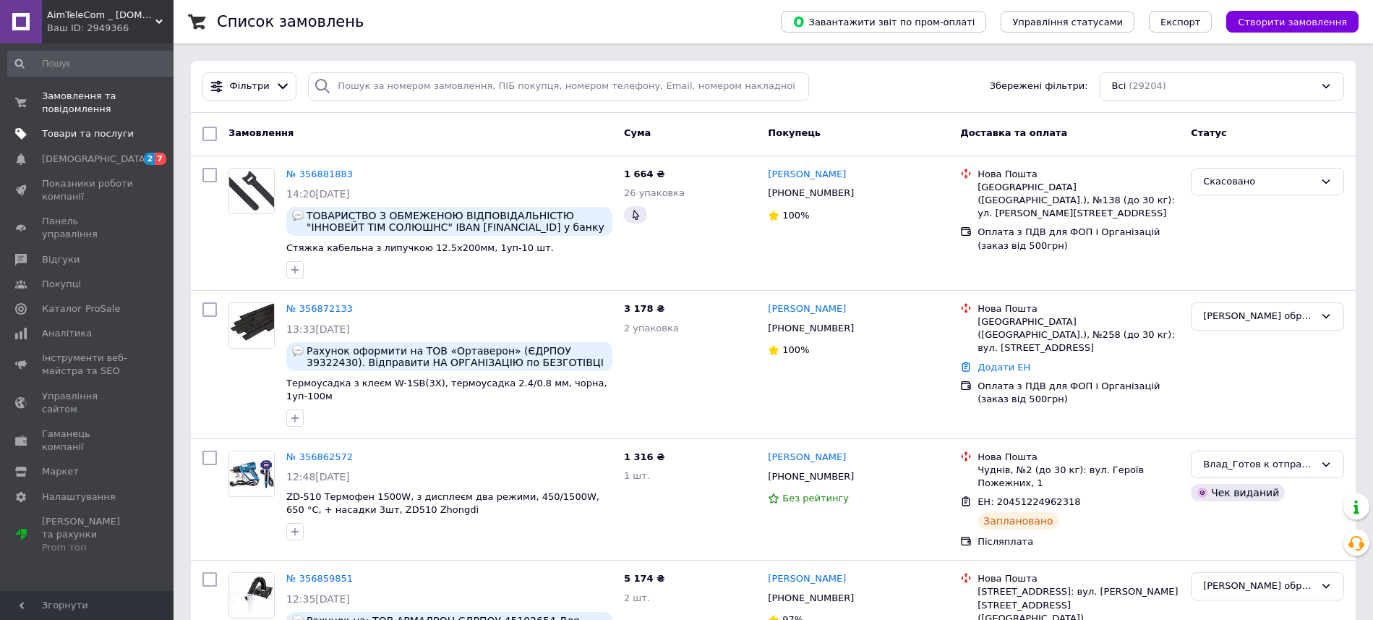
click at [94, 141] on link "Товари та послуги" at bounding box center [94, 133] width 189 height 25
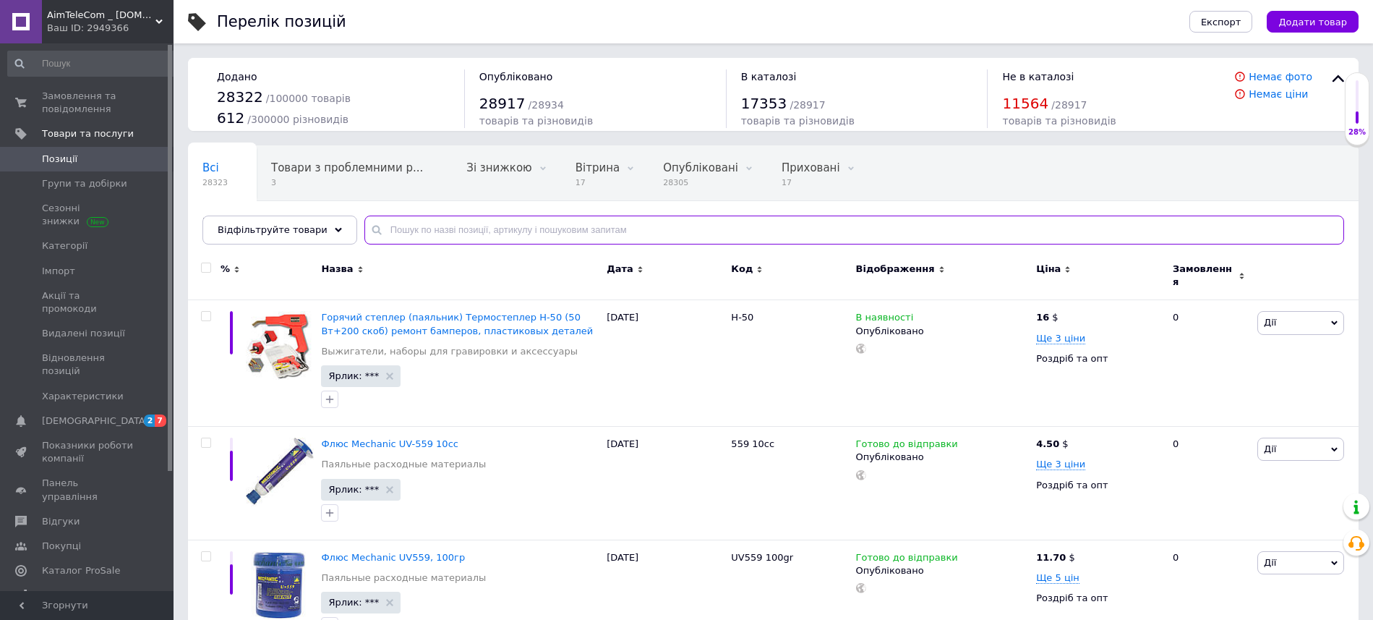
click at [437, 229] on input "text" at bounding box center [854, 229] width 980 height 29
paste input "Силовой разъем питания YT 120А Подробнее: [URL][DOMAIN_NAME]"
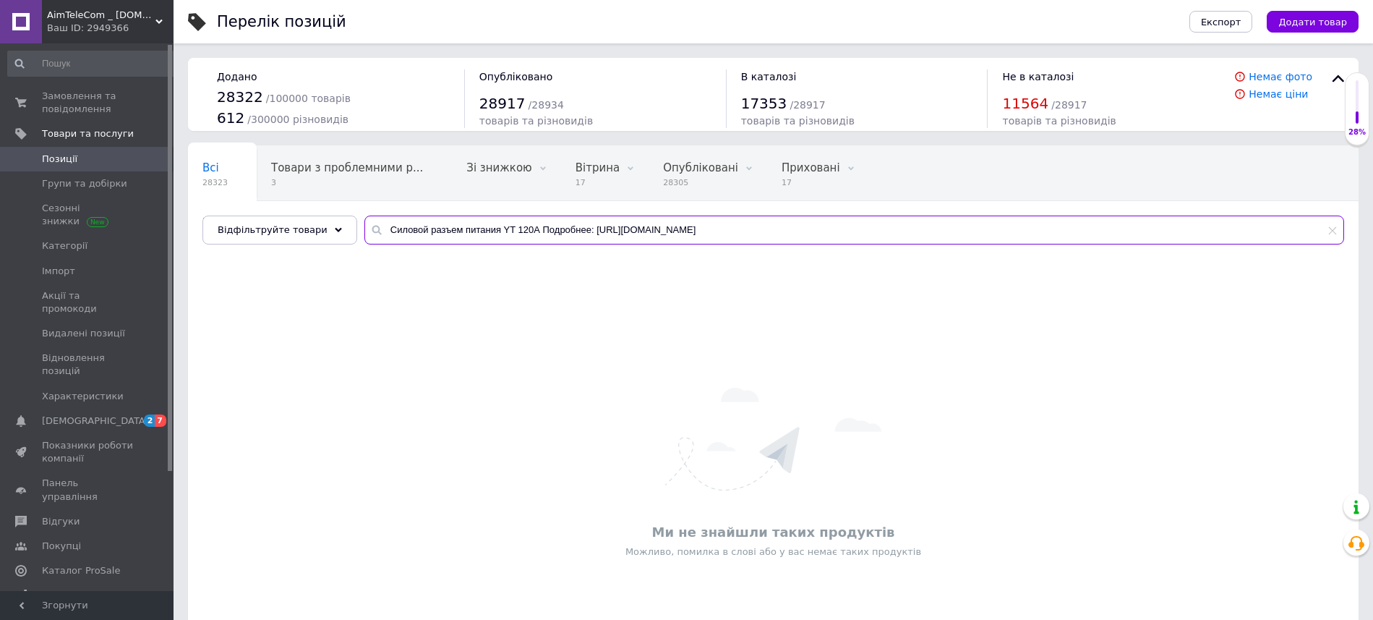
drag, startPoint x: 526, startPoint y: 228, endPoint x: 1387, endPoint y: 195, distance: 861.7
click at [1344, 215] on input "Силовой разъем питания YT 120А Подробнее: [URL][DOMAIN_NAME]" at bounding box center [854, 229] width 980 height 29
type input "[PERSON_NAME] разъем питания YT 120А"
